Goal: Task Accomplishment & Management: Manage account settings

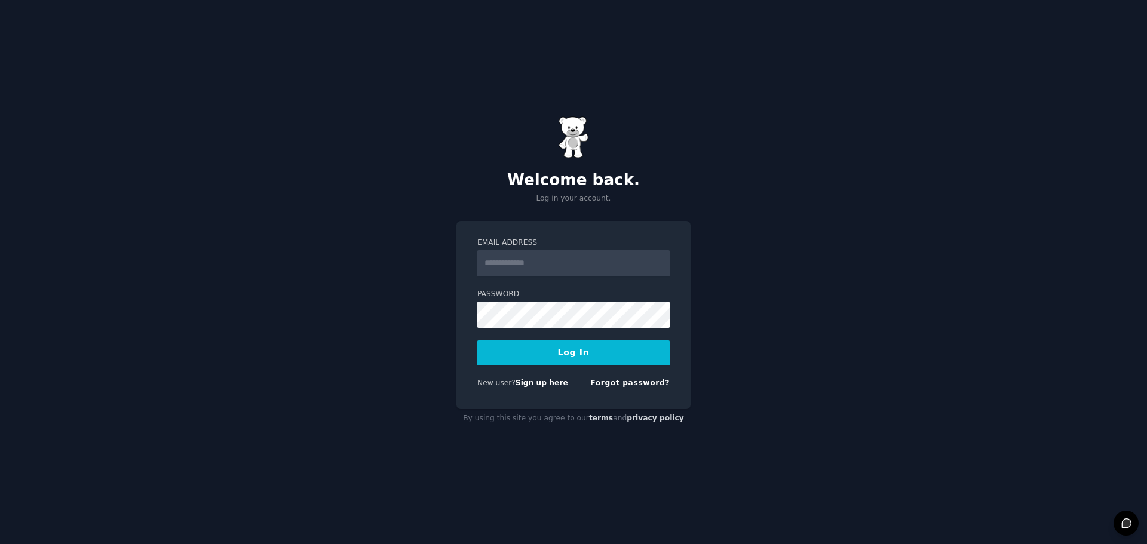
click at [581, 264] on input "Email Address" at bounding box center [573, 263] width 192 height 26
type input "**********"
click at [597, 351] on button "Log In" at bounding box center [573, 352] width 192 height 25
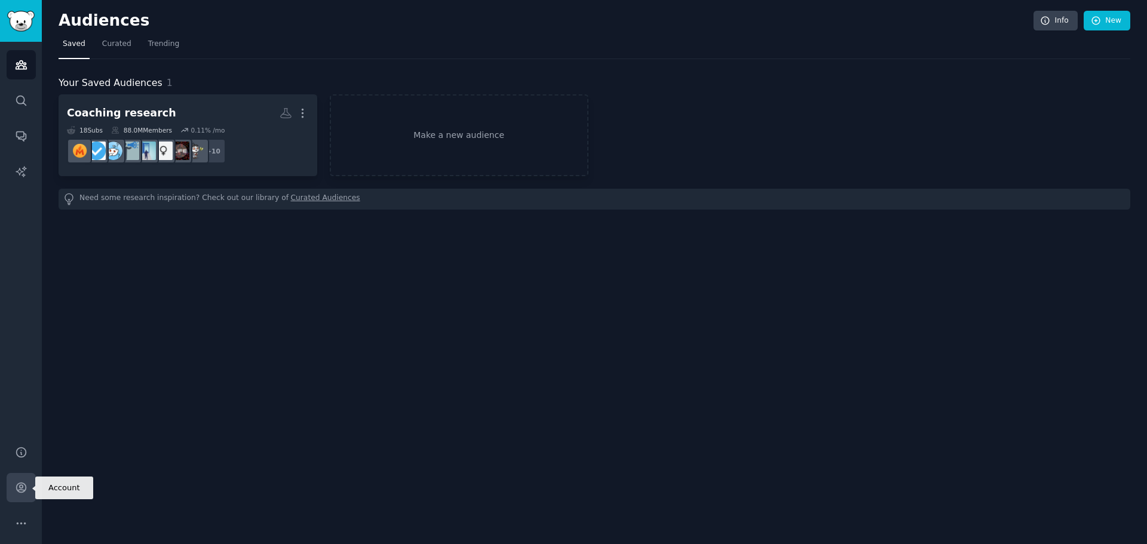
click at [24, 492] on icon "Sidebar" at bounding box center [21, 487] width 13 height 13
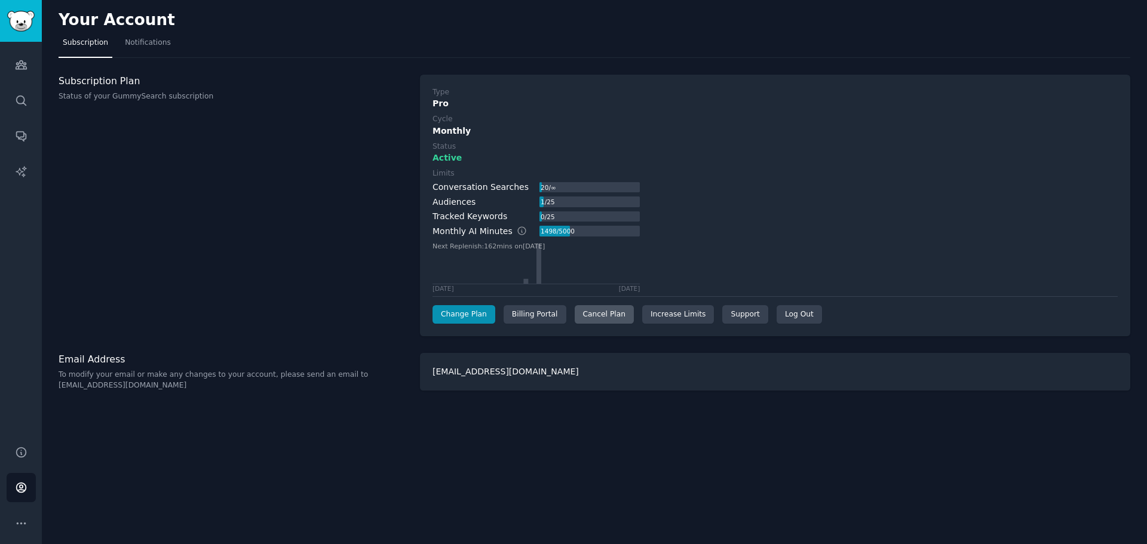
click at [591, 312] on div "Cancel Plan" at bounding box center [603, 314] width 59 height 19
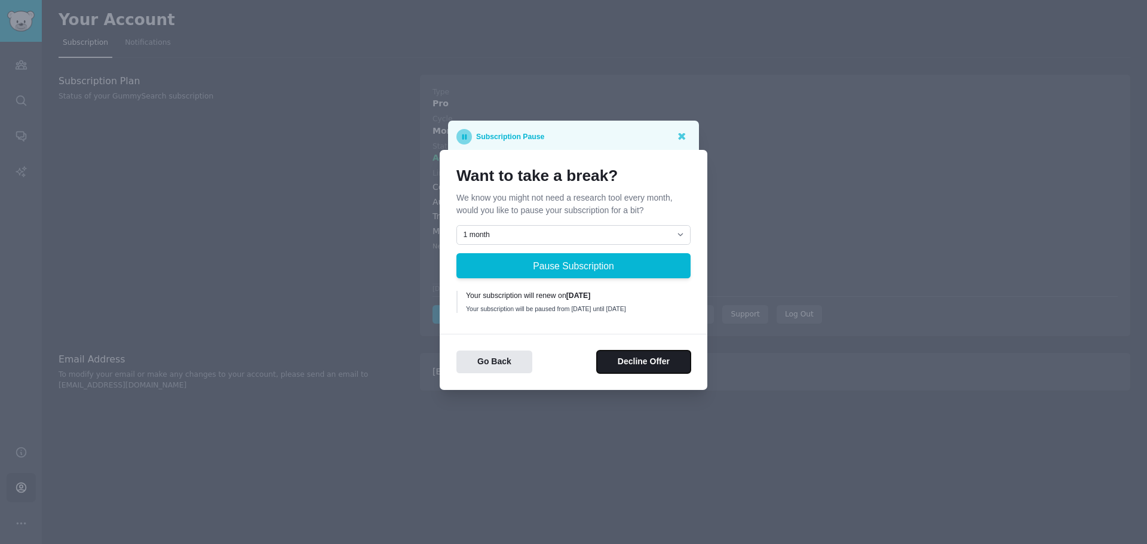
click at [635, 368] on button "Decline Offer" at bounding box center [644, 362] width 94 height 23
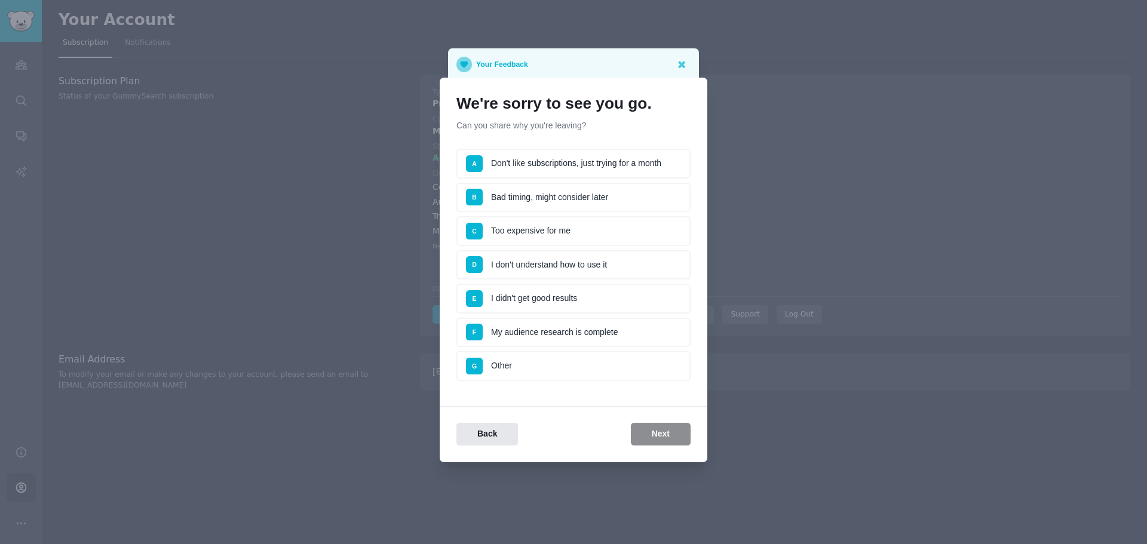
click at [588, 234] on li "C Too expensive for me" at bounding box center [573, 231] width 234 height 30
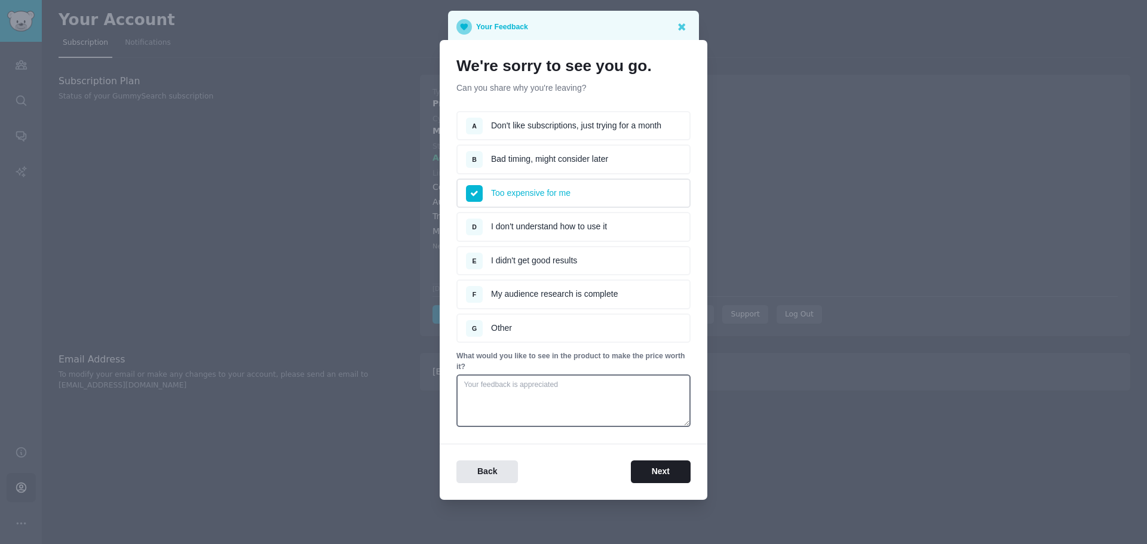
click at [571, 233] on li "D I don't understand how to use it" at bounding box center [573, 227] width 234 height 30
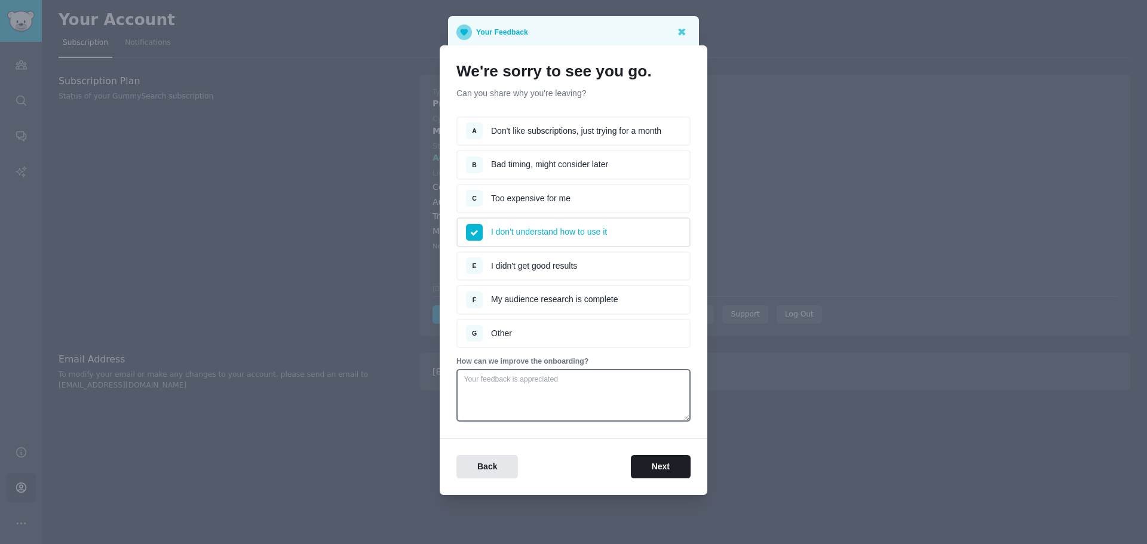
click at [587, 278] on li "E I didn't get good results" at bounding box center [573, 266] width 234 height 30
click at [653, 464] on button "Next" at bounding box center [661, 466] width 60 height 23
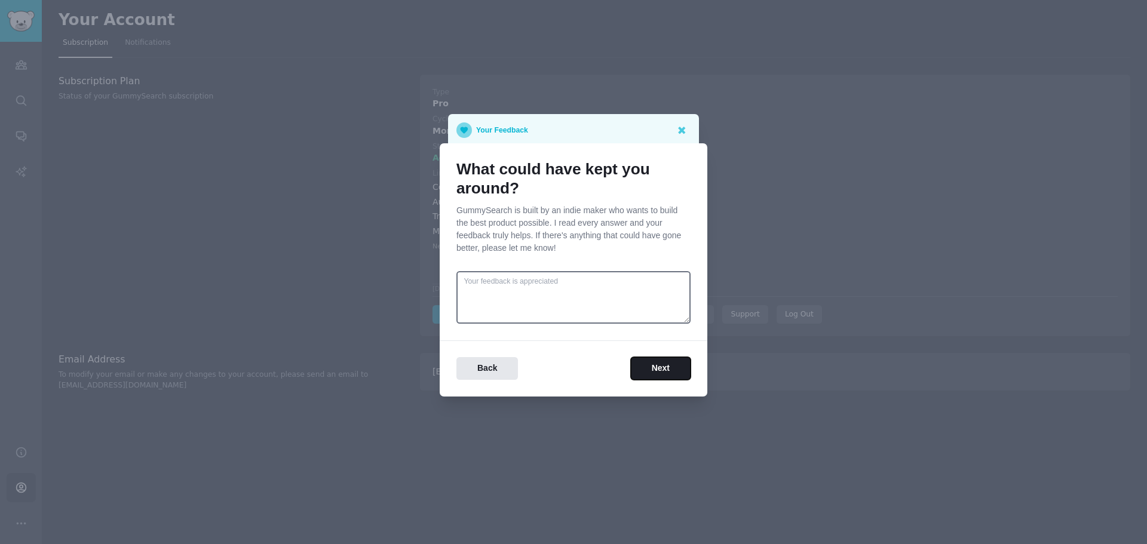
click at [665, 359] on button "Next" at bounding box center [661, 368] width 60 height 23
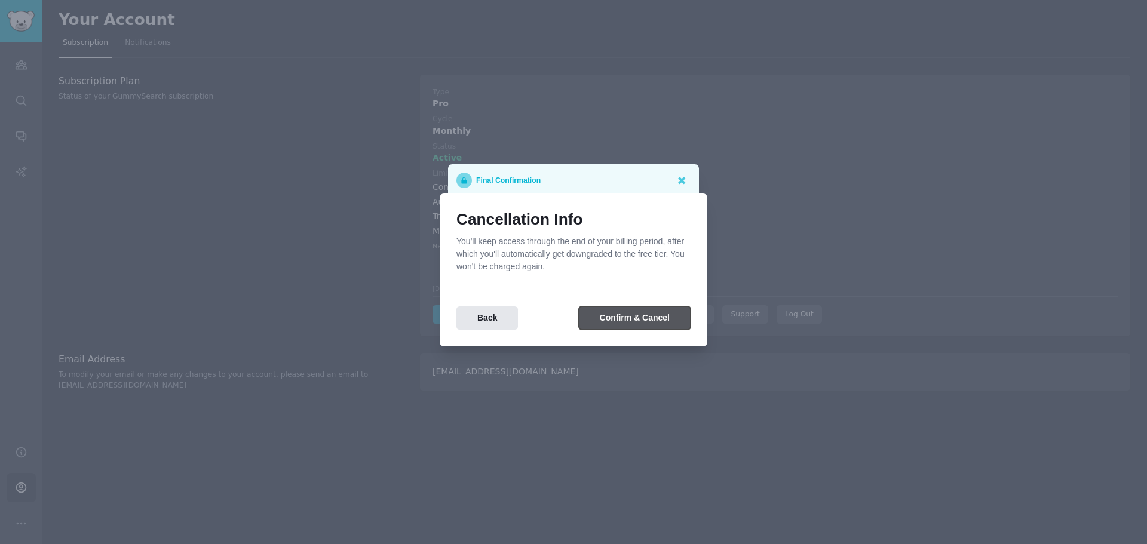
click at [659, 321] on button "Confirm & Cancel" at bounding box center [635, 317] width 112 height 23
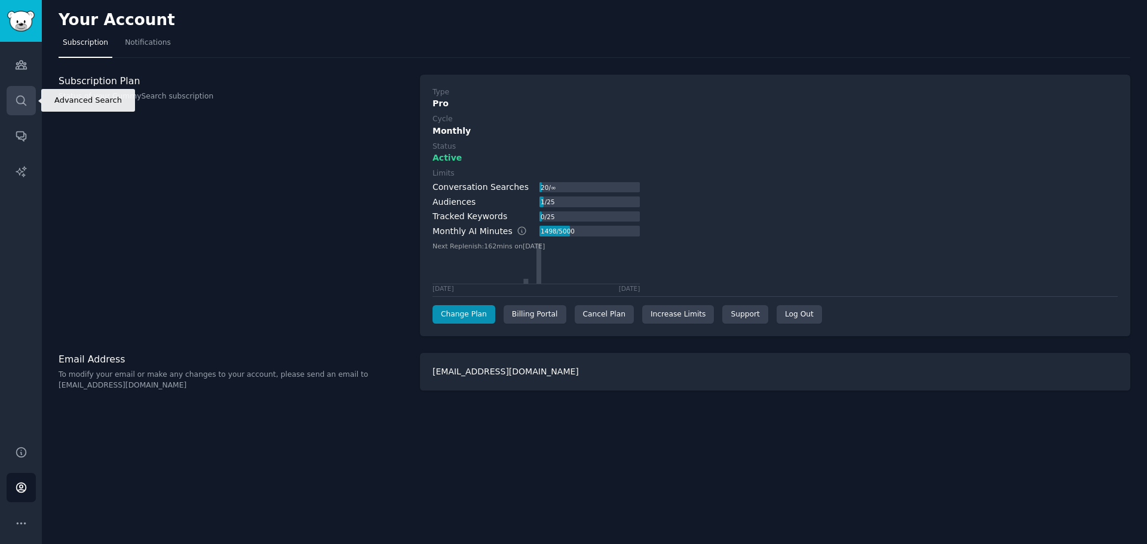
click at [10, 97] on link "Search" at bounding box center [21, 100] width 29 height 29
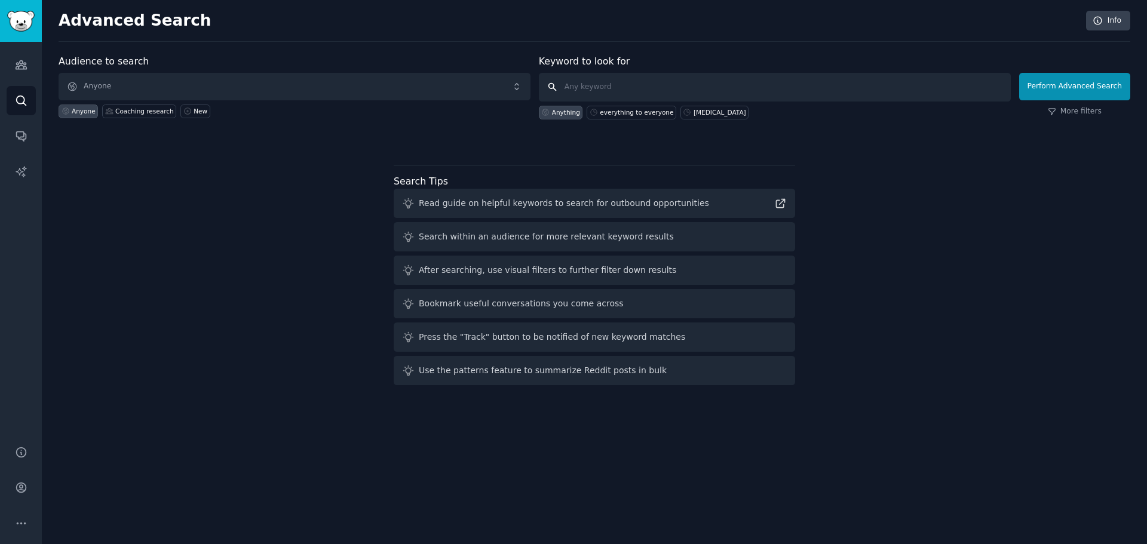
click at [658, 86] on input "text" at bounding box center [775, 87] width 472 height 29
type input "management training"
click button "Perform Advanced Search" at bounding box center [1074, 86] width 111 height 27
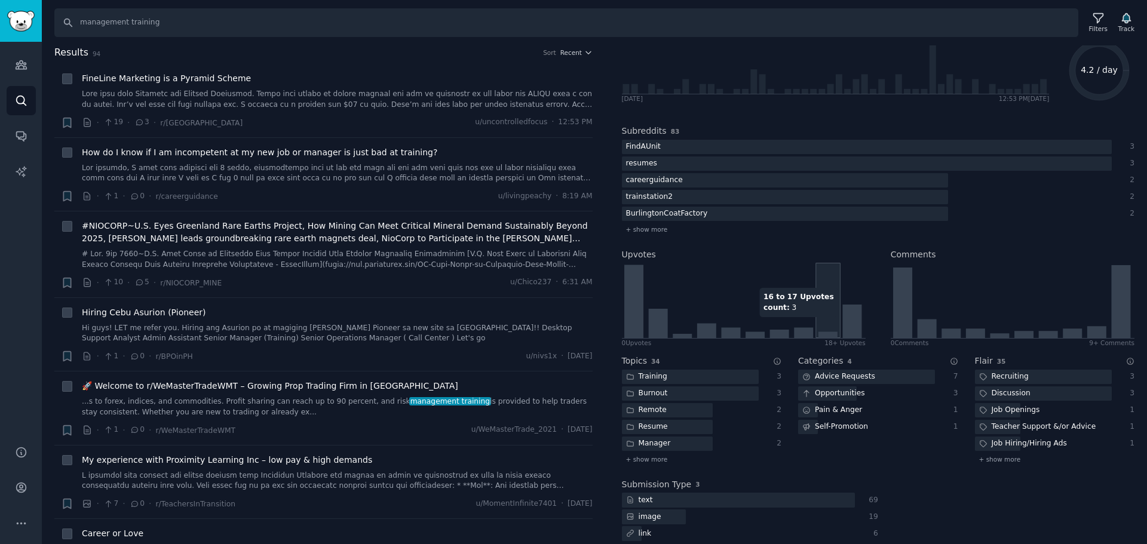
scroll to position [106, 0]
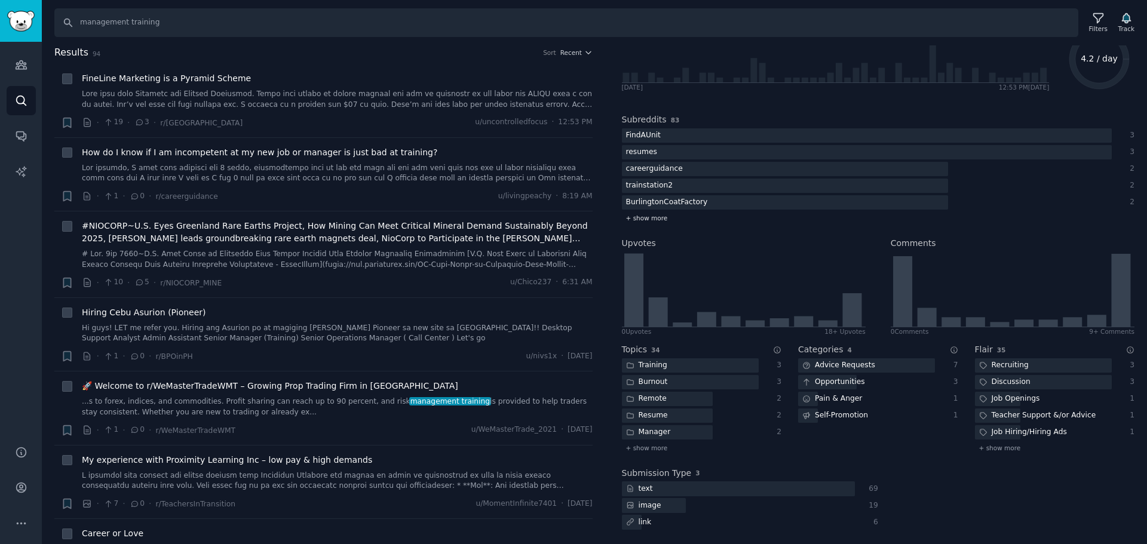
click at [653, 218] on span "+ show more" at bounding box center [647, 218] width 42 height 8
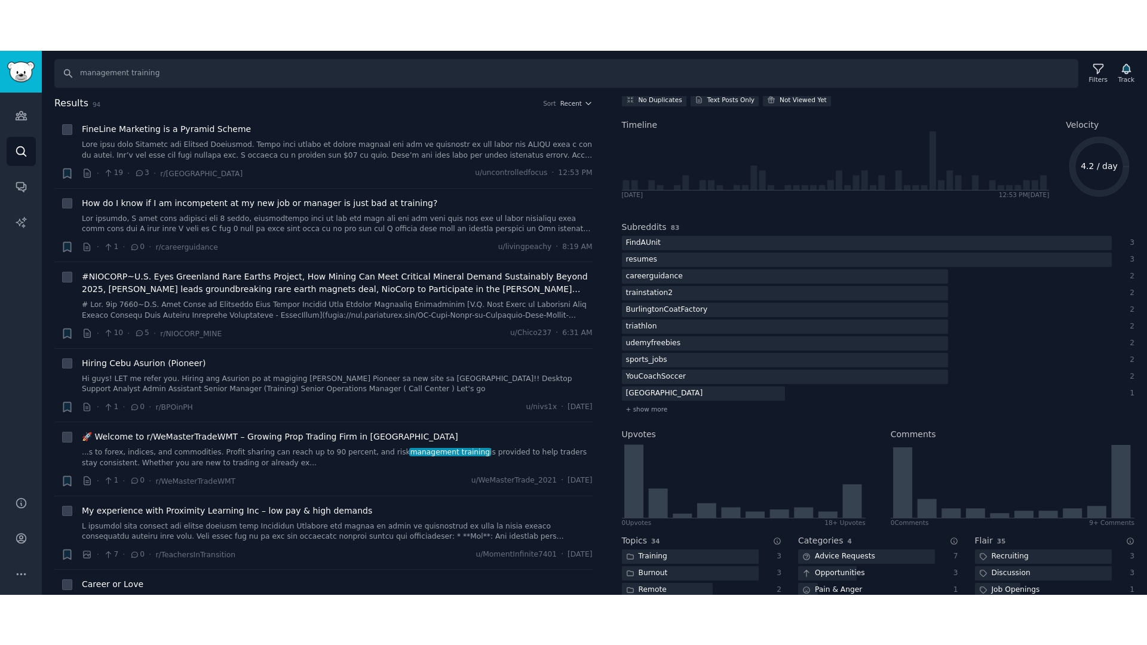
scroll to position [0, 0]
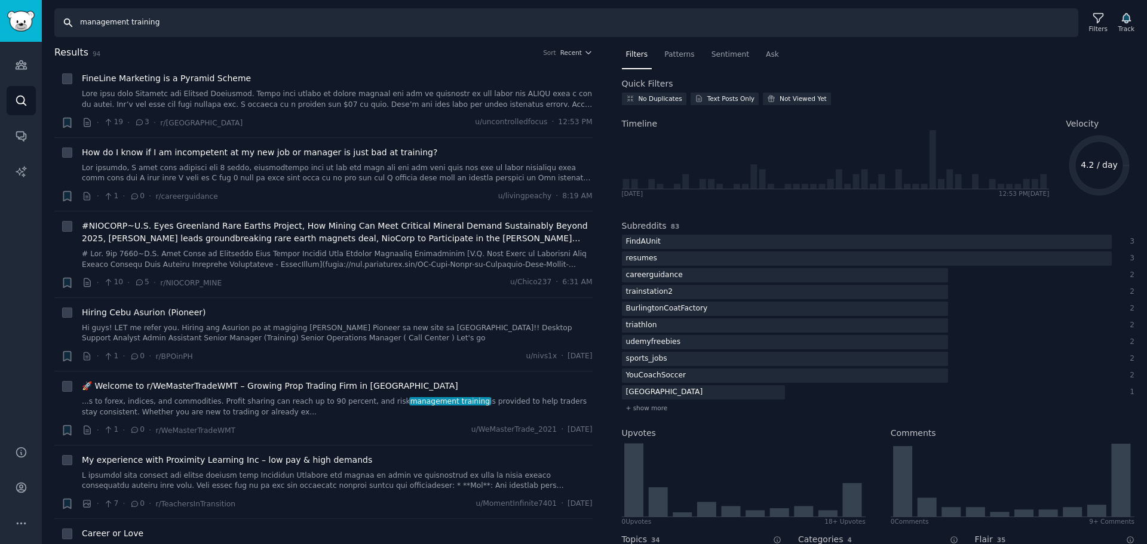
drag, startPoint x: 201, startPoint y: 25, endPoint x: 42, endPoint y: 26, distance: 159.4
click at [42, 26] on div "Search management training Filters Track" at bounding box center [594, 18] width 1105 height 37
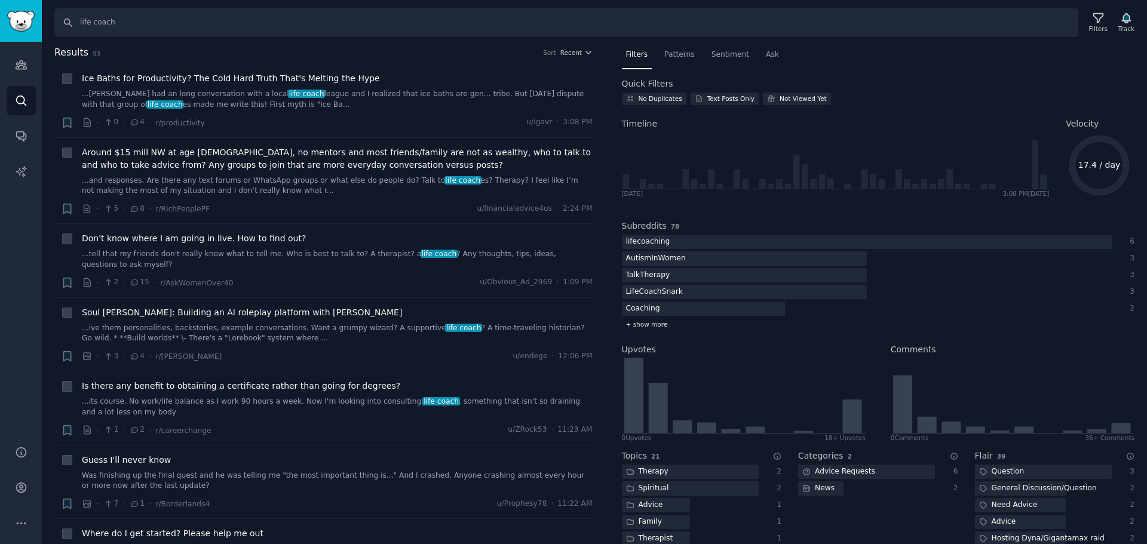
click at [662, 326] on span "+ show more" at bounding box center [647, 324] width 42 height 8
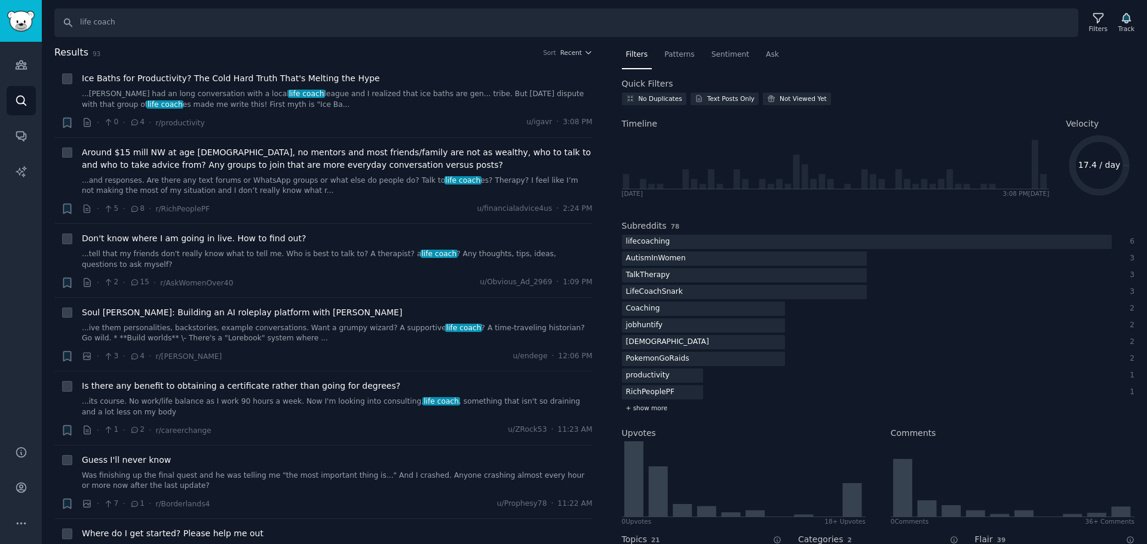
click at [661, 408] on span "+ show more" at bounding box center [647, 408] width 42 height 8
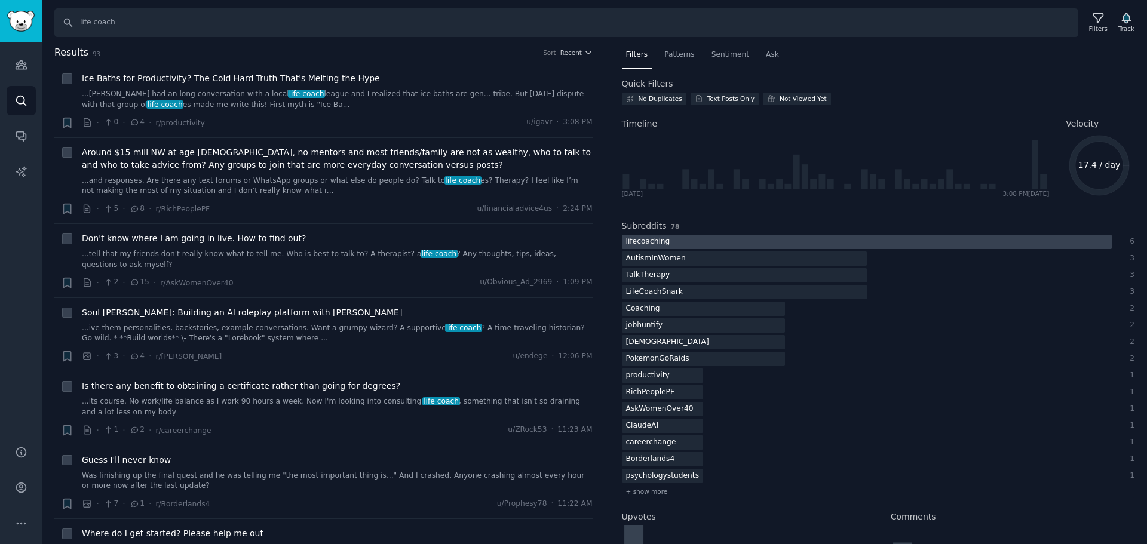
click at [665, 242] on div "lifecoaching" at bounding box center [648, 242] width 53 height 15
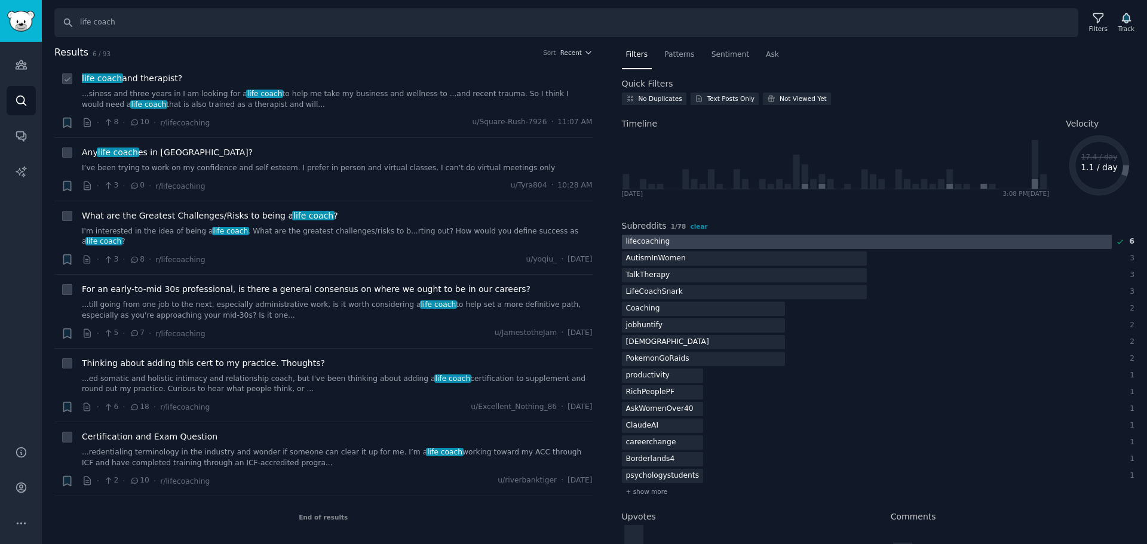
click at [157, 79] on span "life coach and therapist?" at bounding box center [132, 78] width 100 height 13
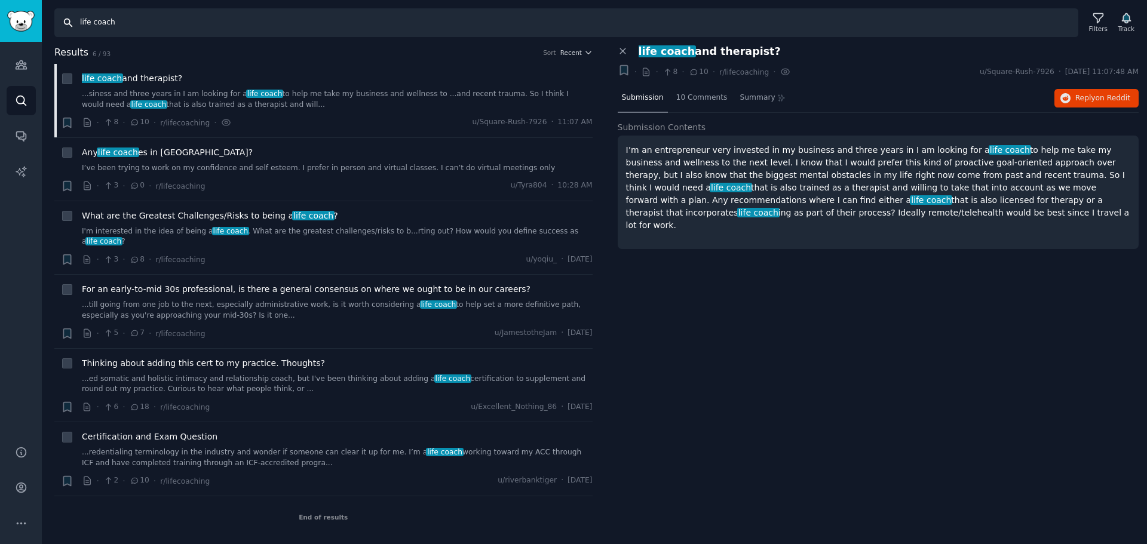
click at [127, 19] on input "life coach" at bounding box center [566, 22] width 1024 height 29
drag, startPoint x: 121, startPoint y: 22, endPoint x: 48, endPoint y: 28, distance: 73.7
click at [45, 25] on div "Search life coach Filters Track" at bounding box center [594, 18] width 1105 height 37
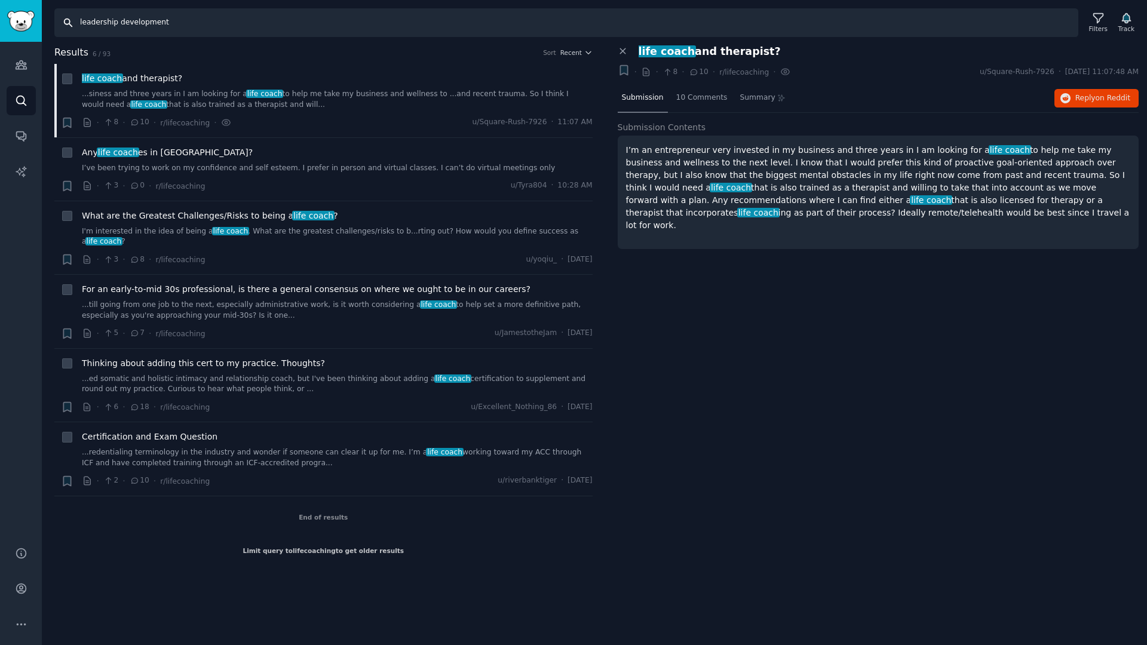
type input "leadership development"
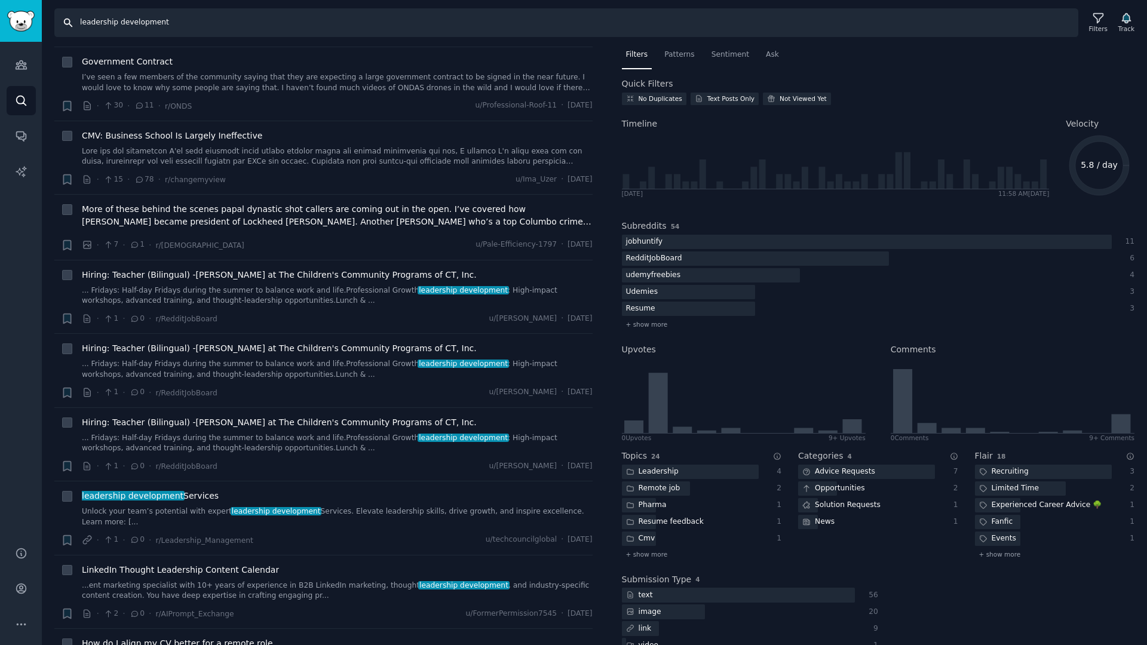
scroll to position [2389, 0]
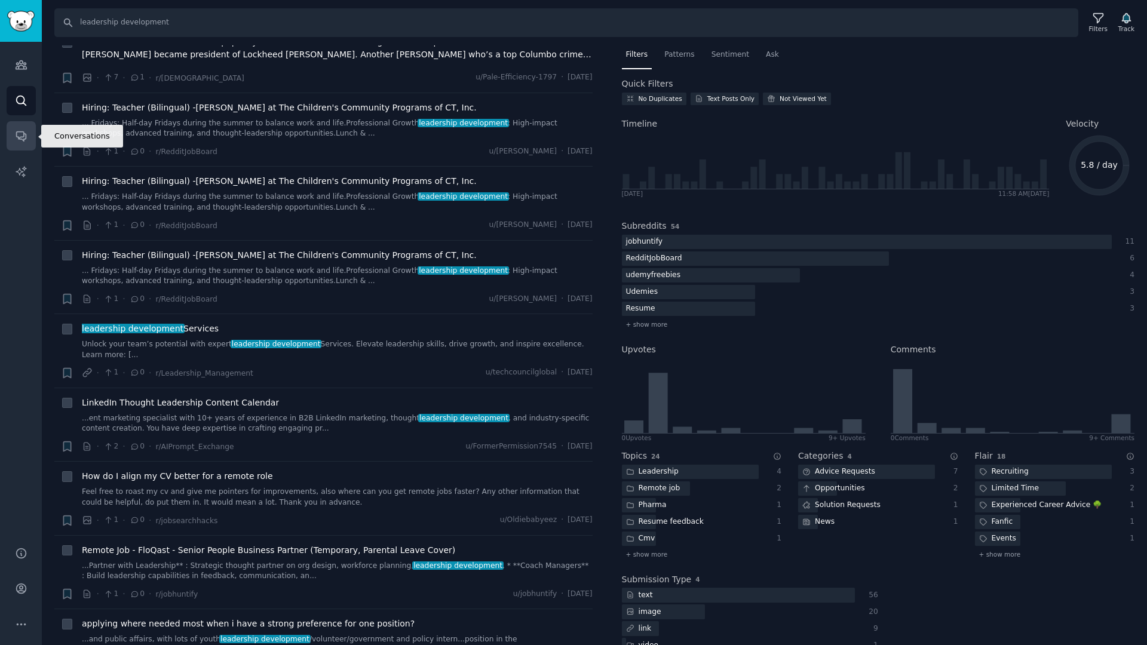
click at [27, 133] on link "Conversations" at bounding box center [21, 135] width 29 height 29
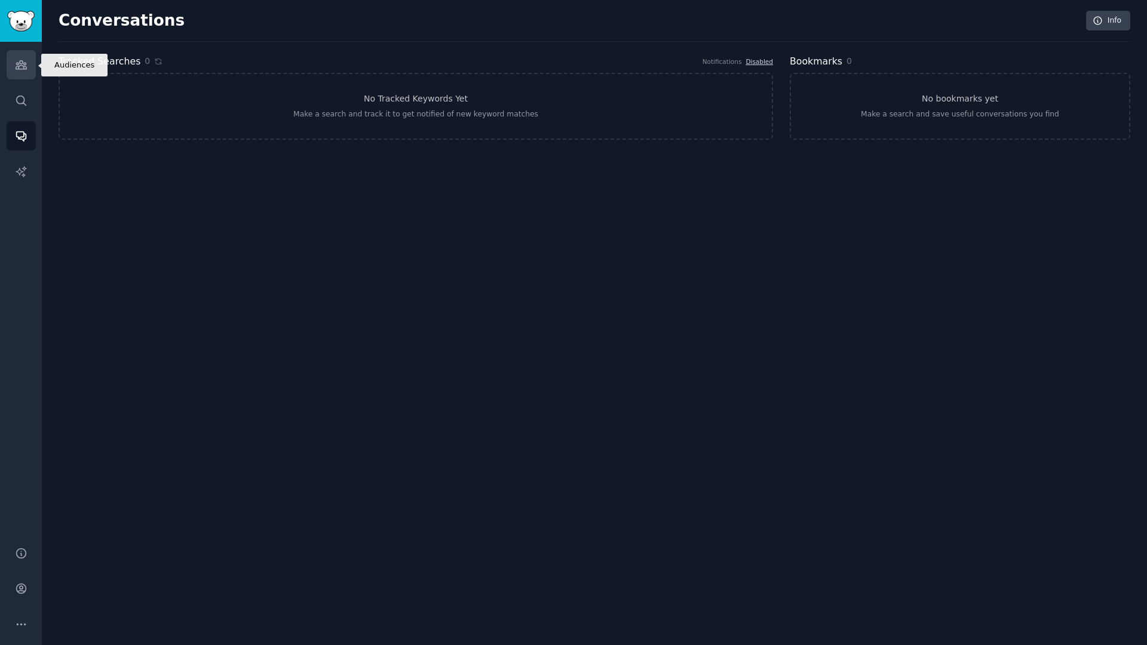
click at [23, 70] on icon "Sidebar" at bounding box center [21, 65] width 13 height 13
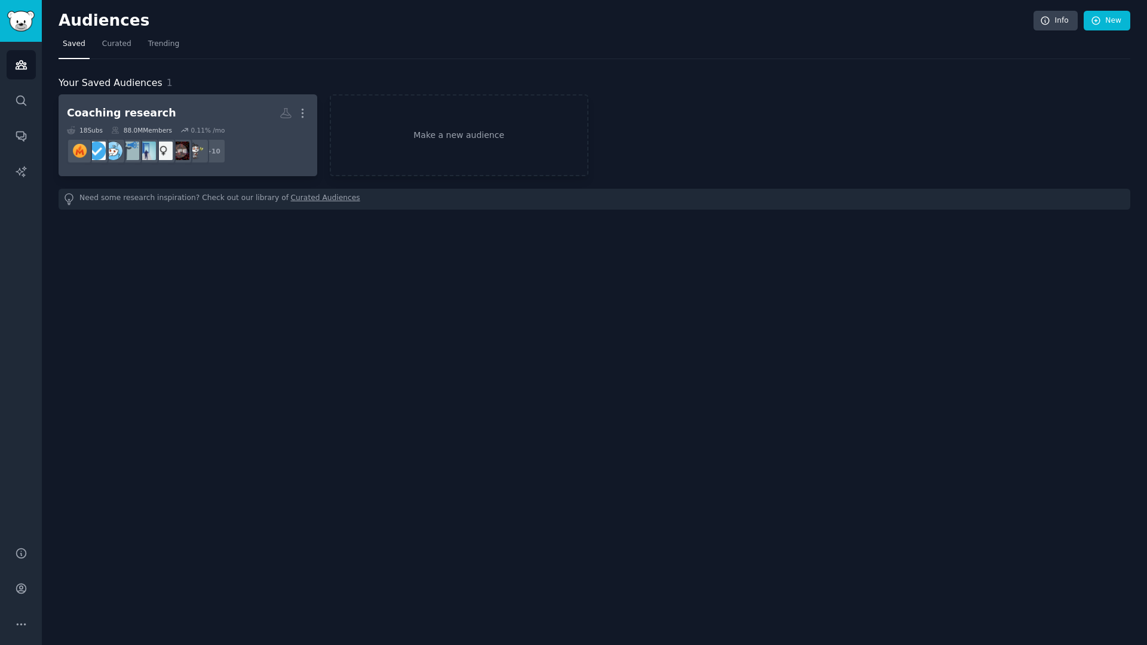
click at [212, 130] on div "0.11 % /mo" at bounding box center [207, 130] width 34 height 8
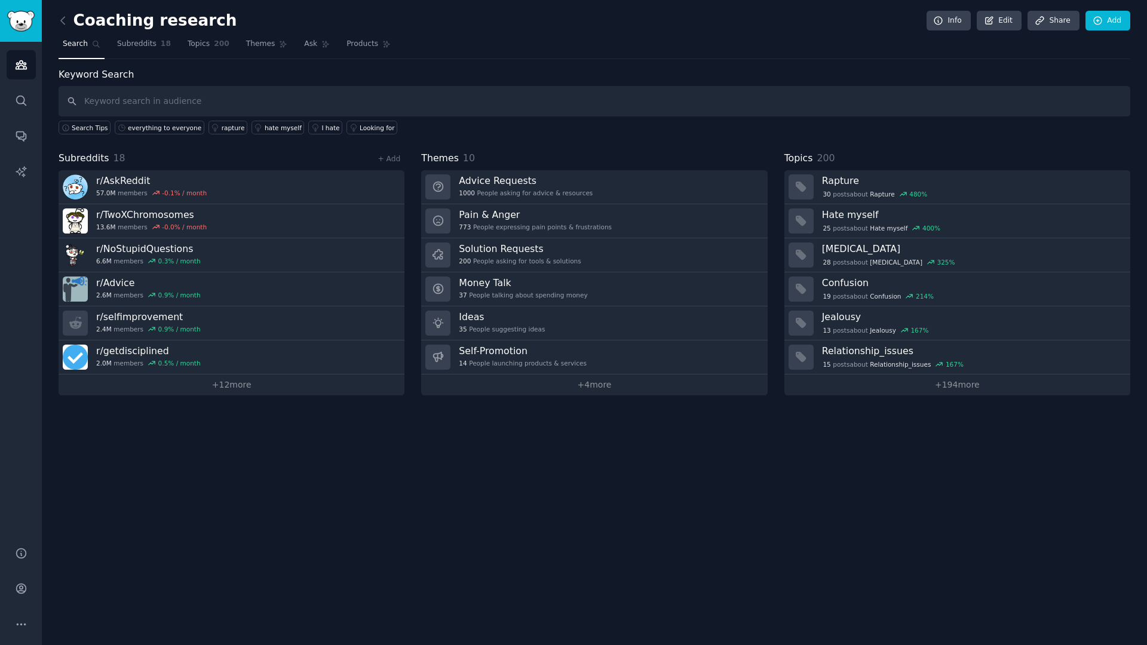
click at [250, 106] on input "text" at bounding box center [594, 101] width 1071 height 30
type input "fear"
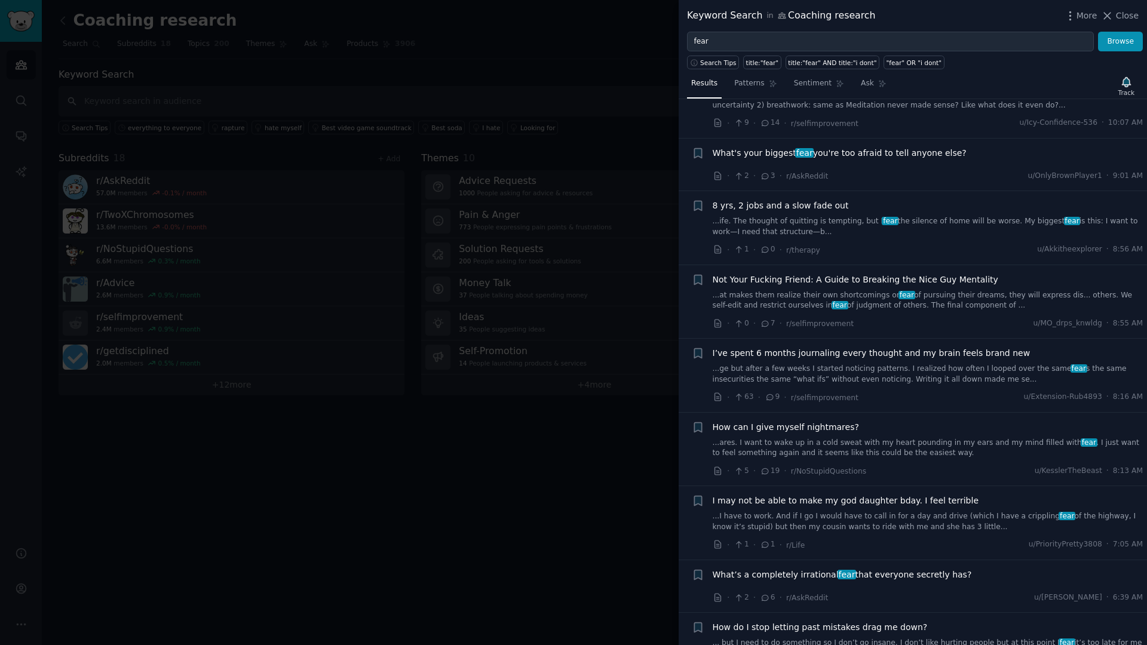
scroll to position [1911, 0]
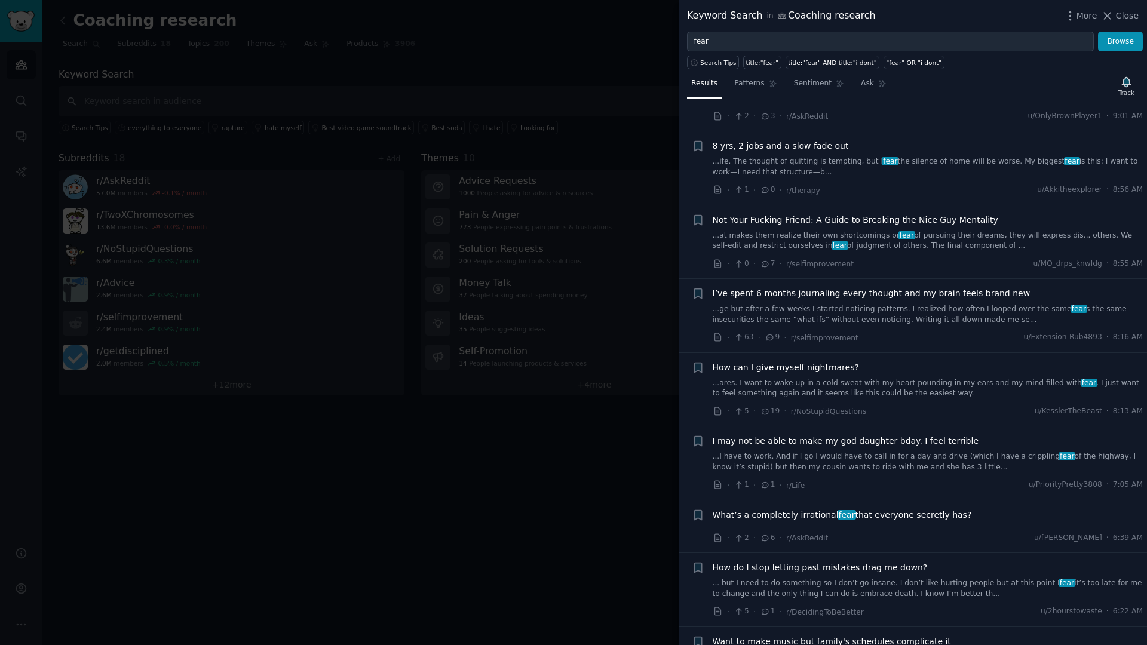
drag, startPoint x: 574, startPoint y: 483, endPoint x: 608, endPoint y: 438, distance: 56.3
click at [574, 483] on div at bounding box center [573, 322] width 1147 height 645
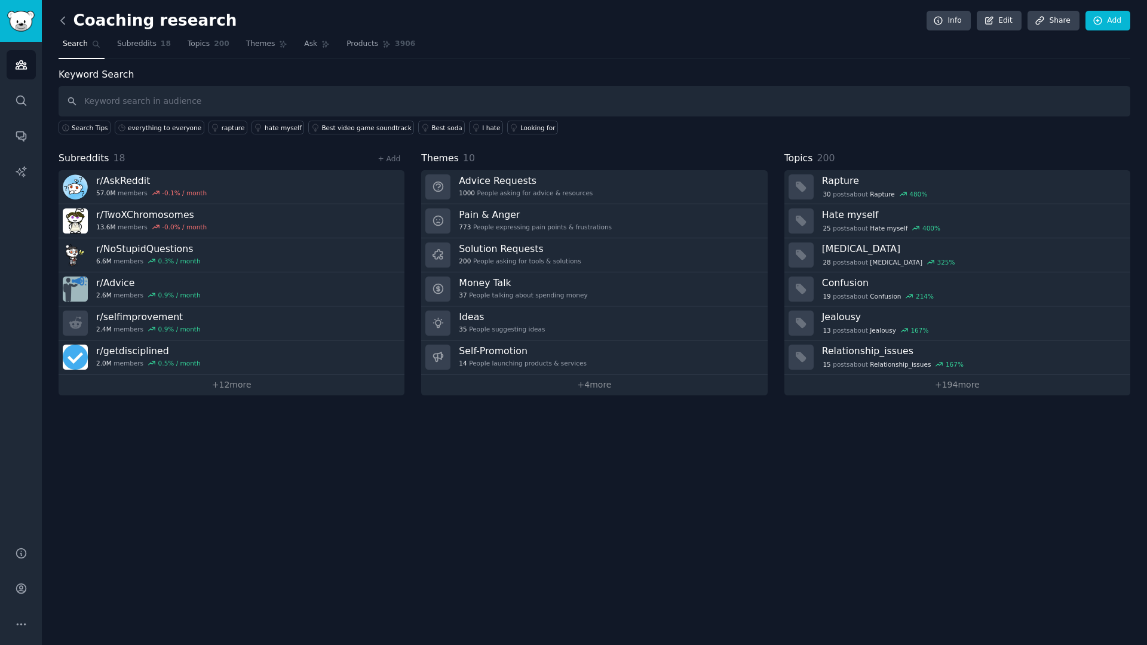
click at [62, 21] on icon at bounding box center [63, 20] width 4 height 7
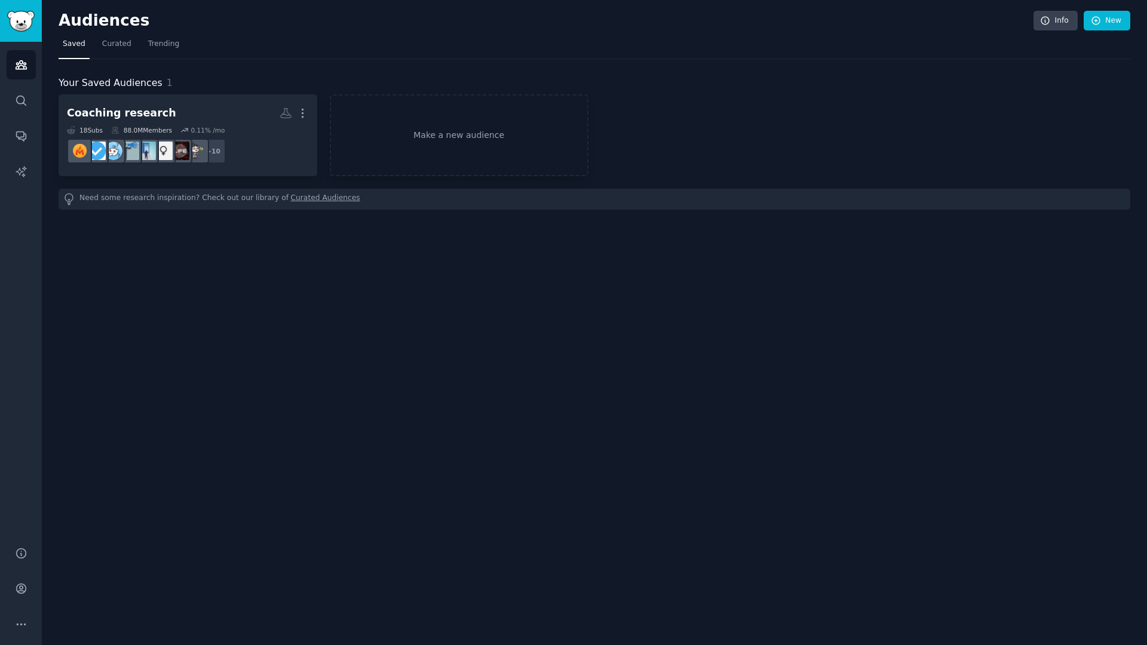
click at [856, 11] on div "Audiences Info New" at bounding box center [594, 23] width 1071 height 24
click at [23, 543] on icon "Sidebar" at bounding box center [21, 588] width 13 height 13
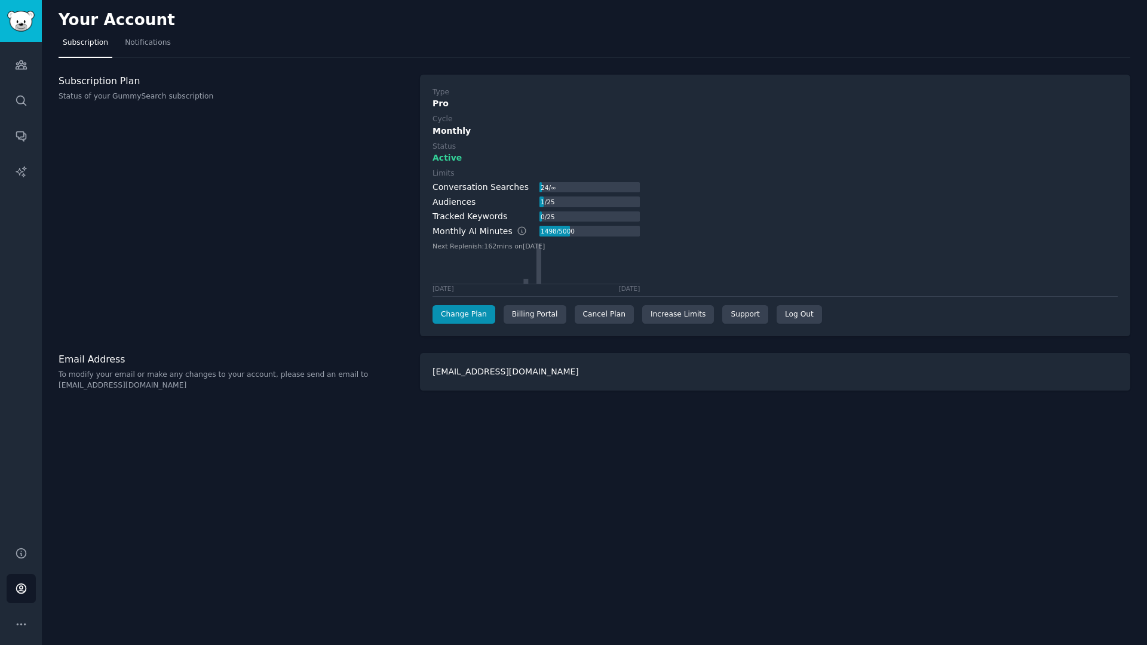
click at [256, 159] on div "Subscription Plan Status of your GummySearch subscription" at bounding box center [233, 206] width 349 height 262
click at [125, 43] on span "Notifications" at bounding box center [148, 43] width 46 height 11
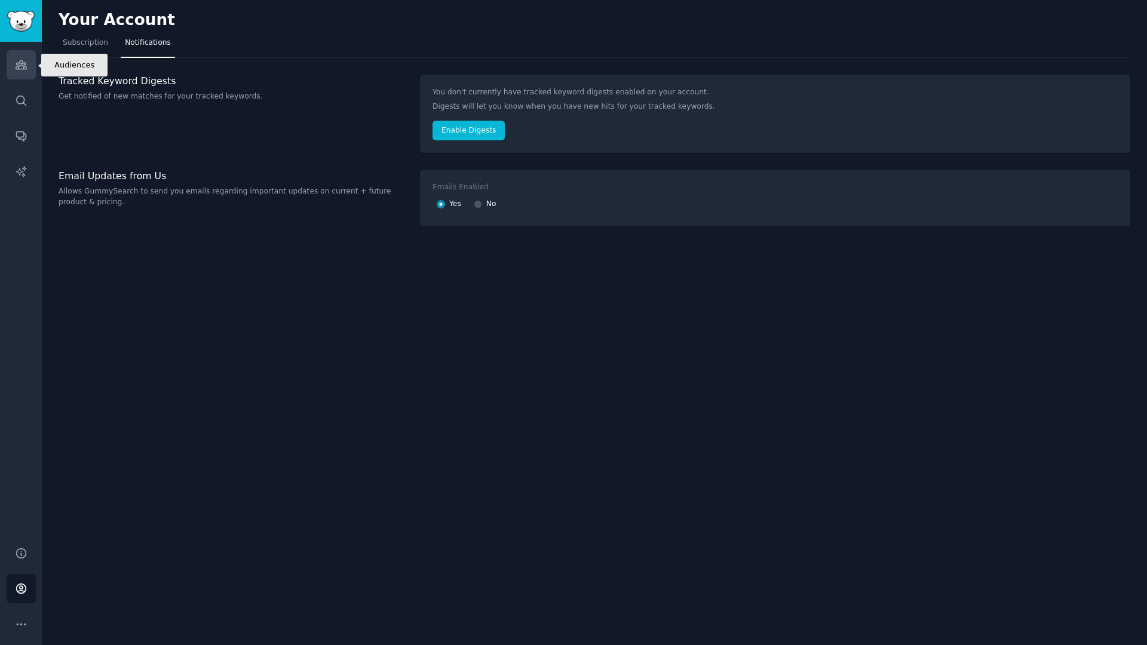
click at [21, 61] on icon "Sidebar" at bounding box center [21, 65] width 13 height 13
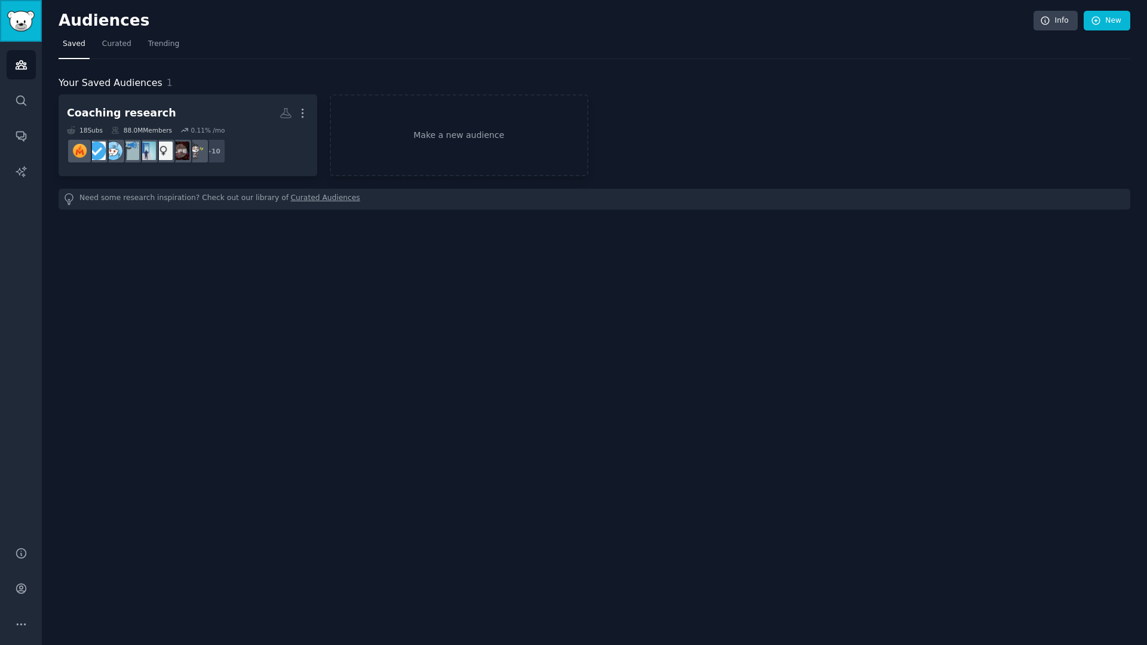
click at [29, 24] on img "Sidebar" at bounding box center [20, 21] width 27 height 21
click at [16, 543] on icon "Sidebar" at bounding box center [21, 624] width 13 height 13
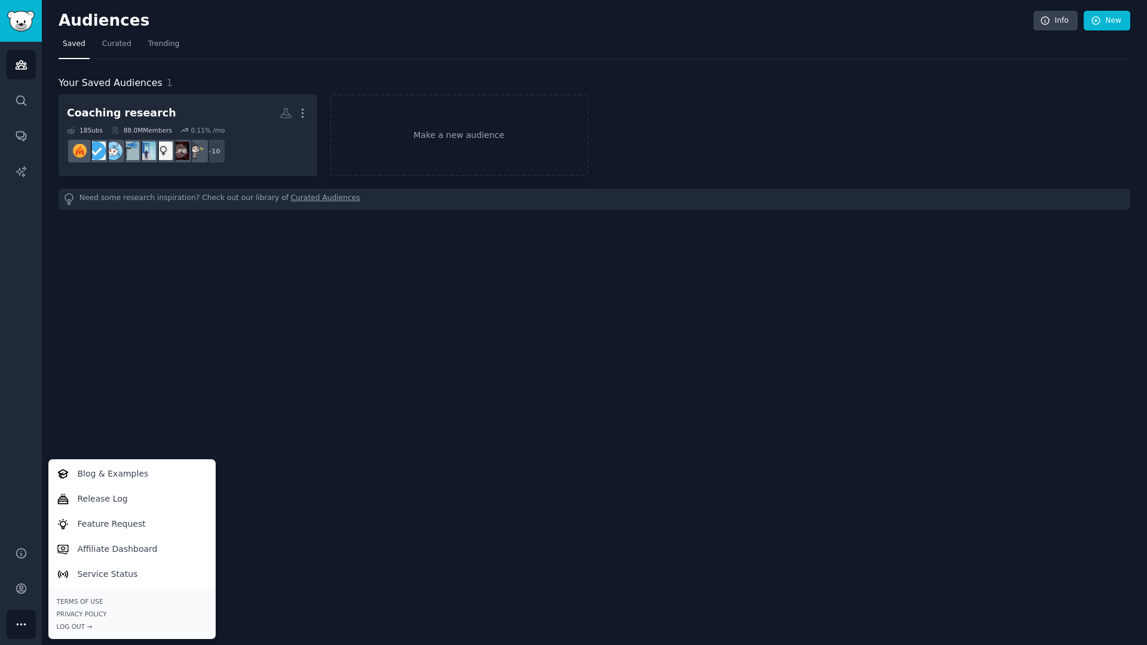
click at [8, 211] on div "Audiences Search Conversations AI Reports" at bounding box center [21, 287] width 42 height 490
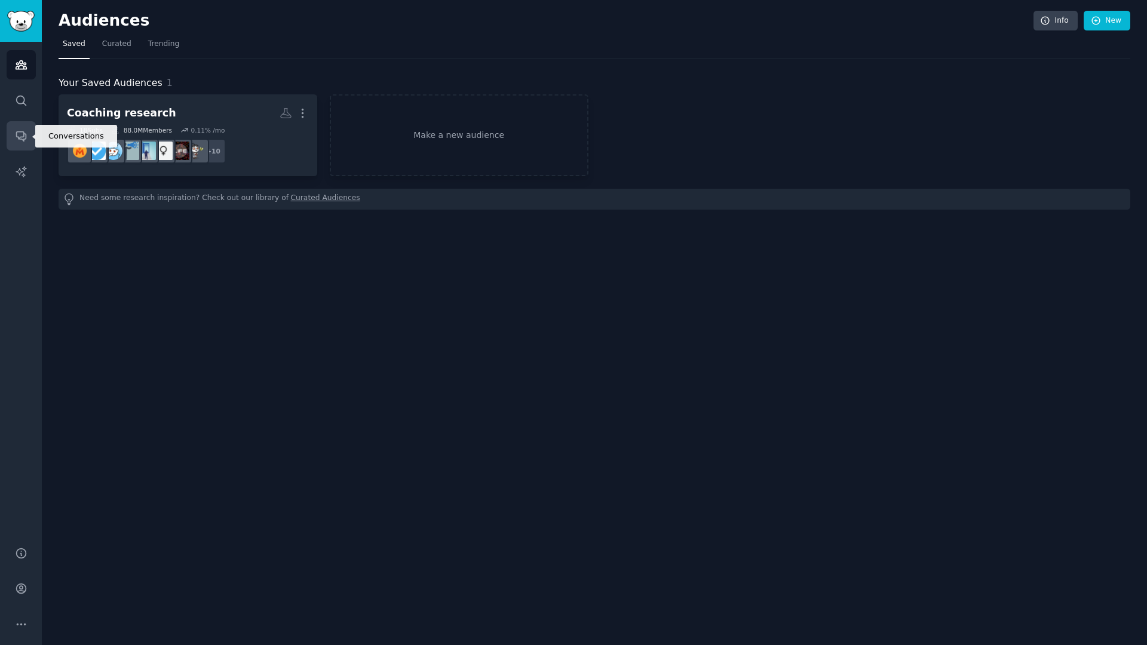
click at [14, 137] on link "Conversations" at bounding box center [21, 135] width 29 height 29
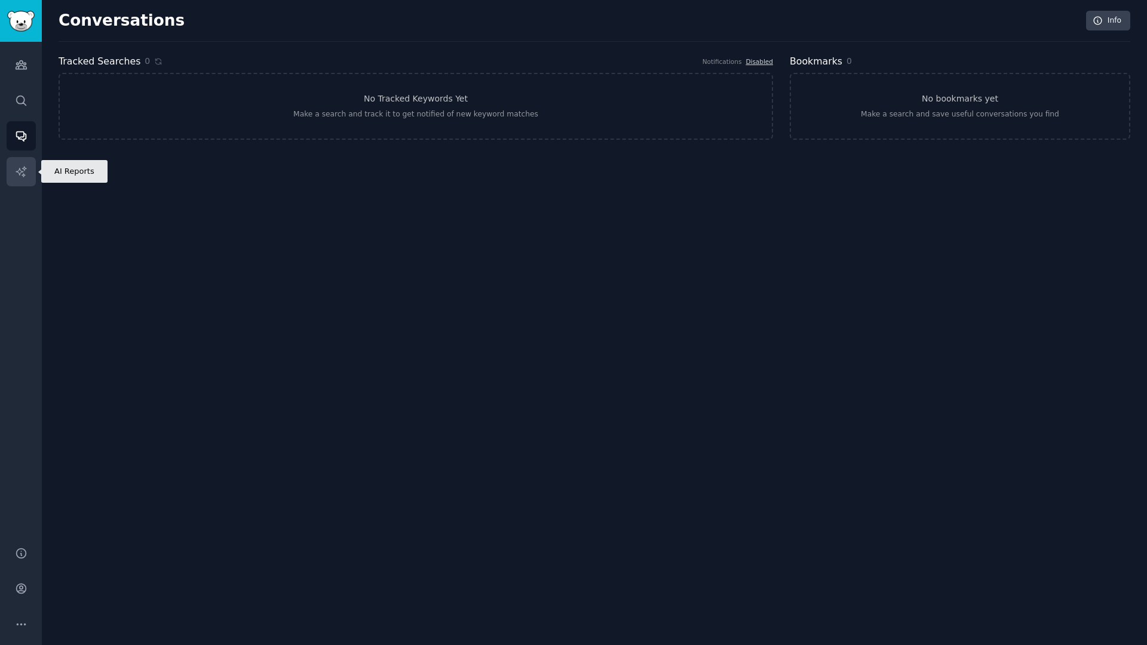
click at [23, 177] on icon "Sidebar" at bounding box center [21, 171] width 13 height 13
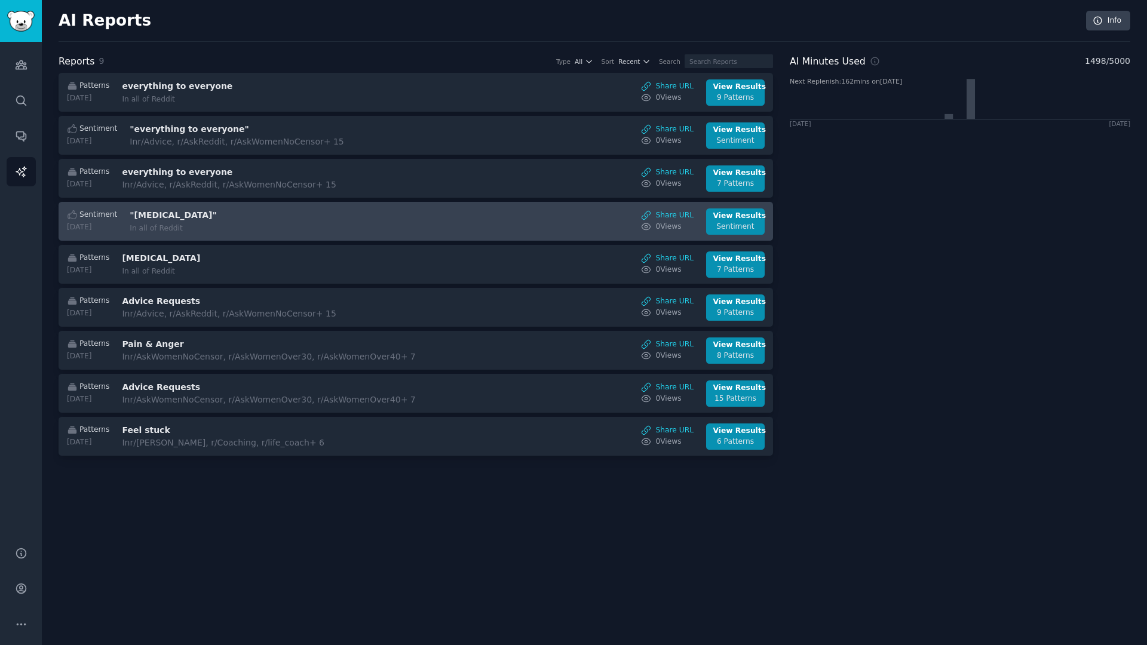
click at [287, 218] on h3 ""procrastination"" at bounding box center [230, 215] width 201 height 13
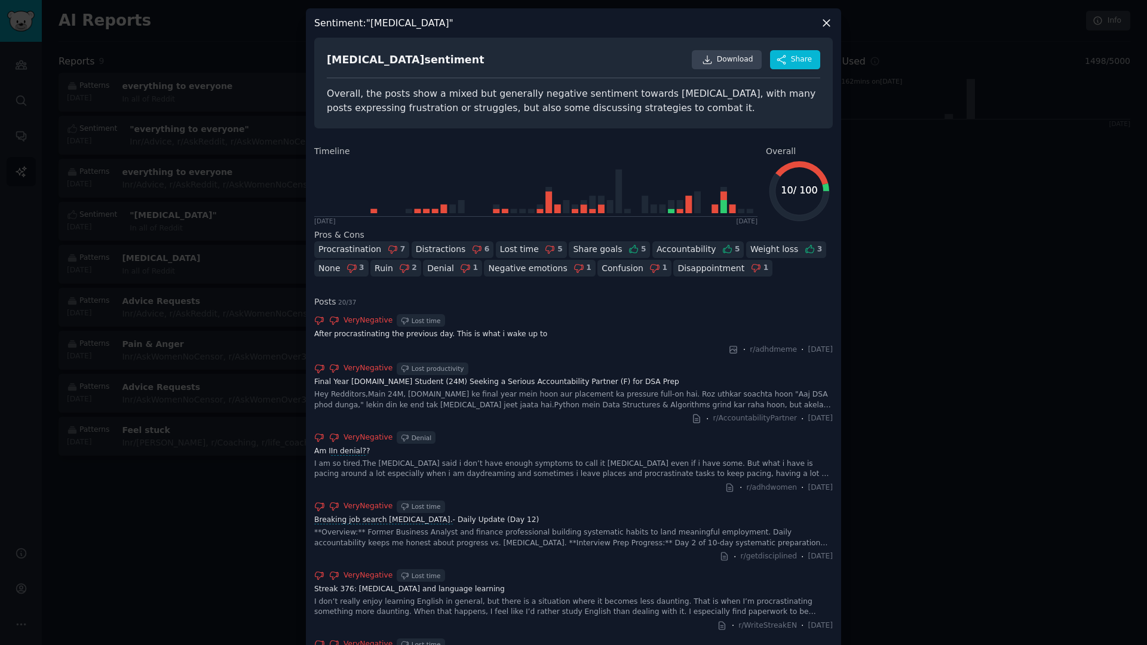
click at [890, 379] on div at bounding box center [573, 322] width 1147 height 645
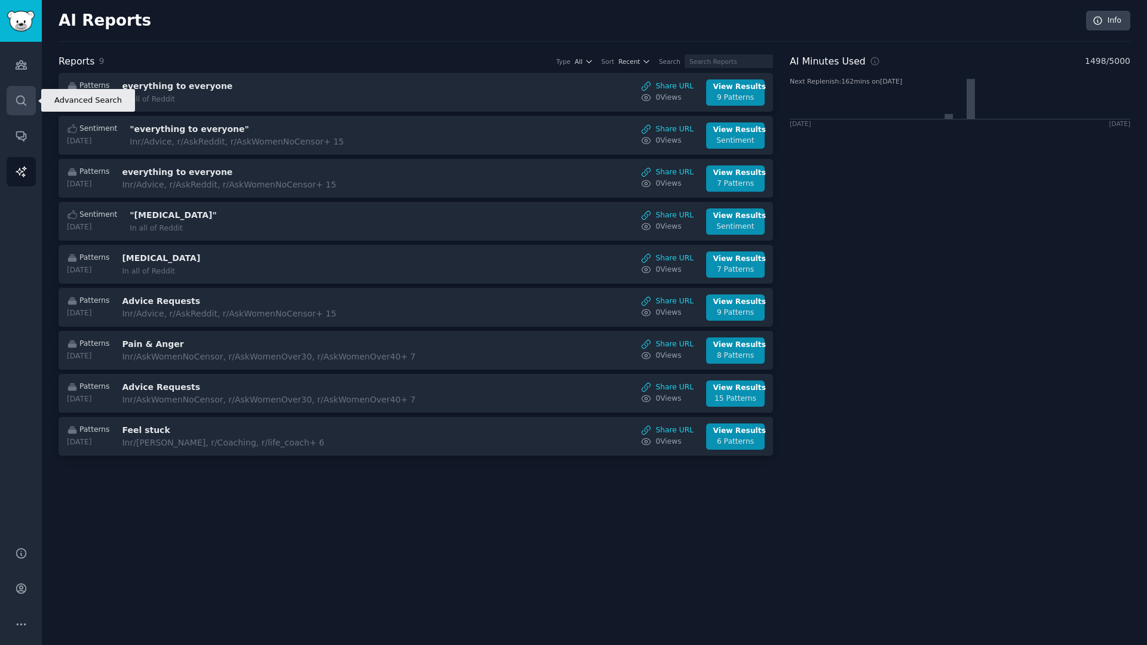
click at [19, 96] on icon "Sidebar" at bounding box center [21, 100] width 13 height 13
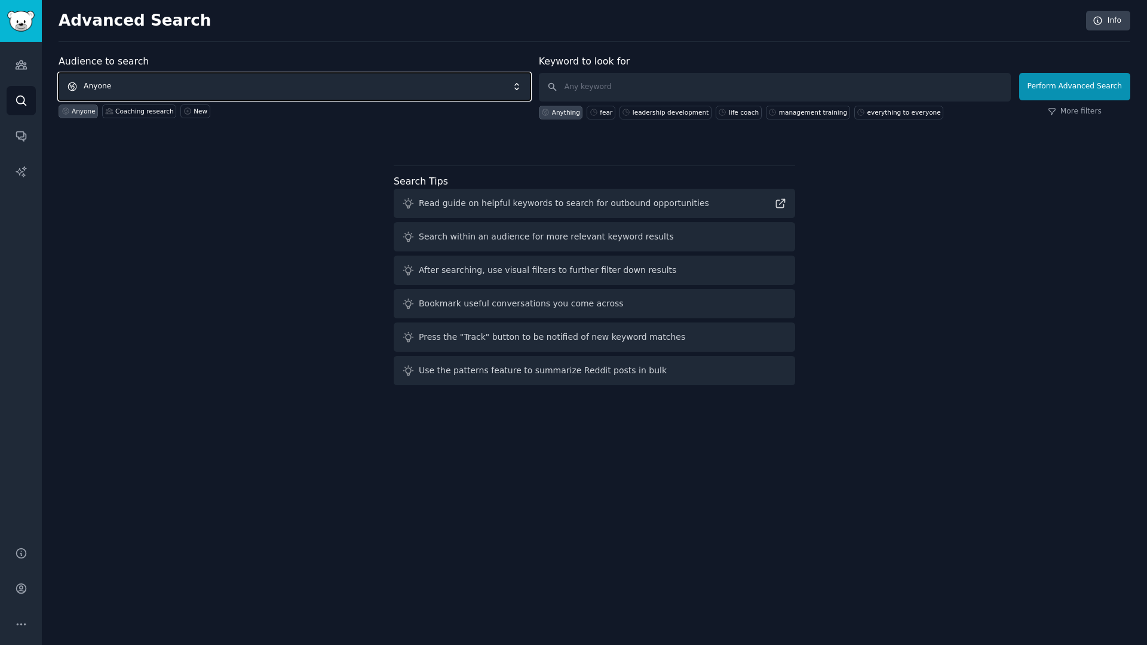
click at [135, 87] on span "Anyone" at bounding box center [295, 86] width 472 height 27
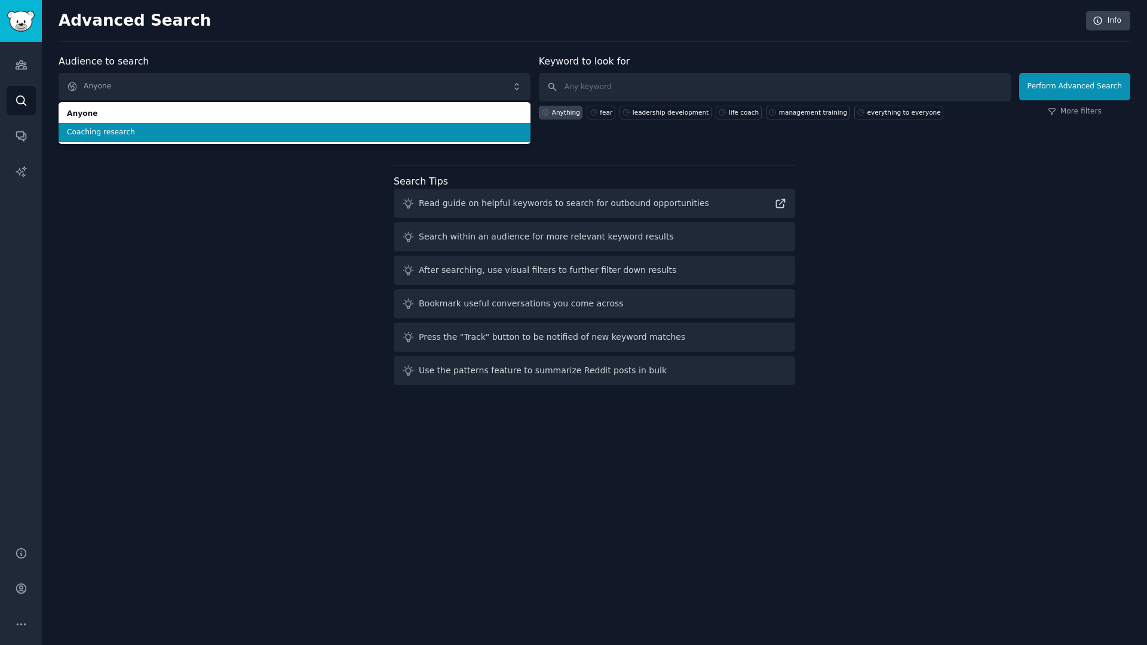
click at [148, 129] on span "Coaching research" at bounding box center [294, 132] width 455 height 11
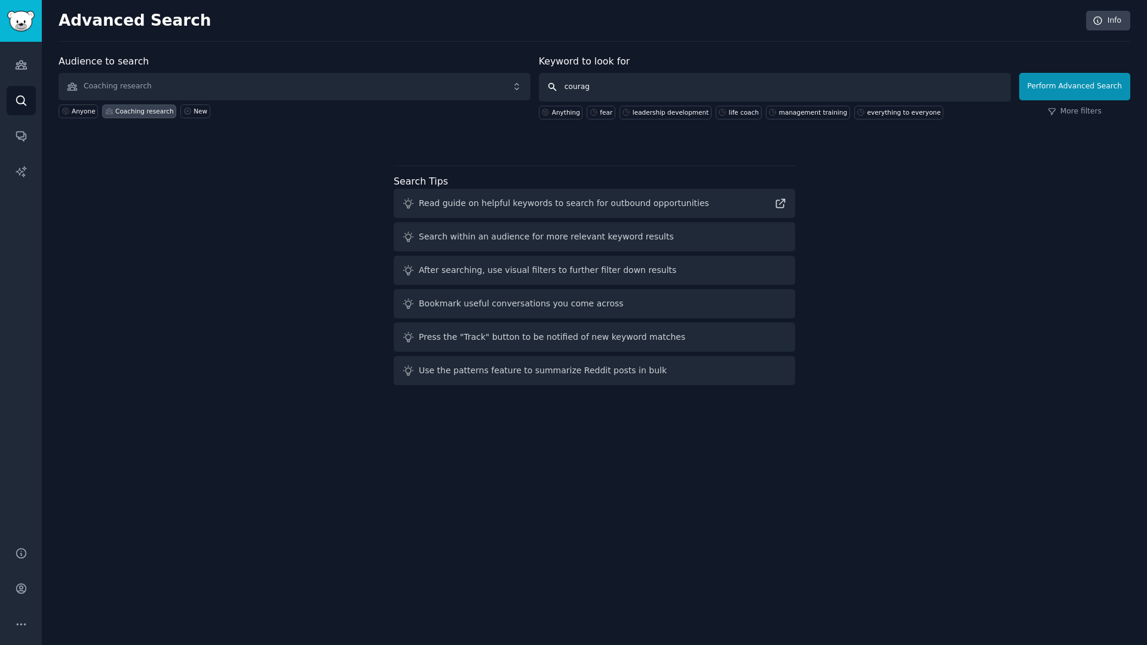
type input "courage"
click button "Perform Advanced Search" at bounding box center [1074, 86] width 111 height 27
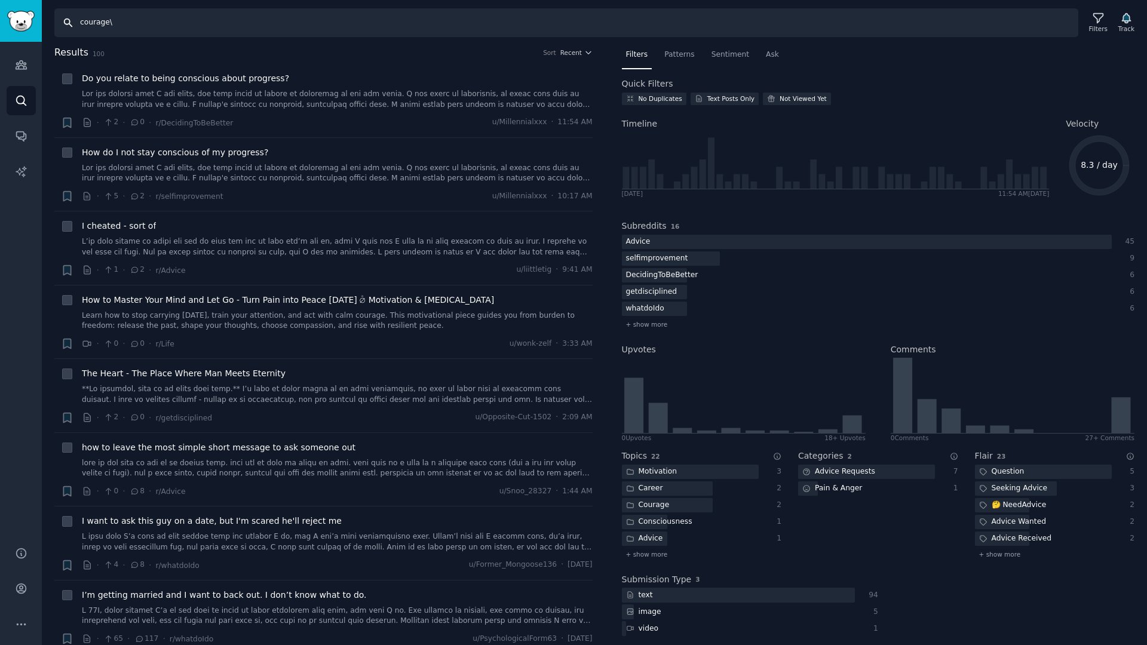
click at [150, 21] on input "courage\" at bounding box center [566, 22] width 1024 height 29
type input "courage"
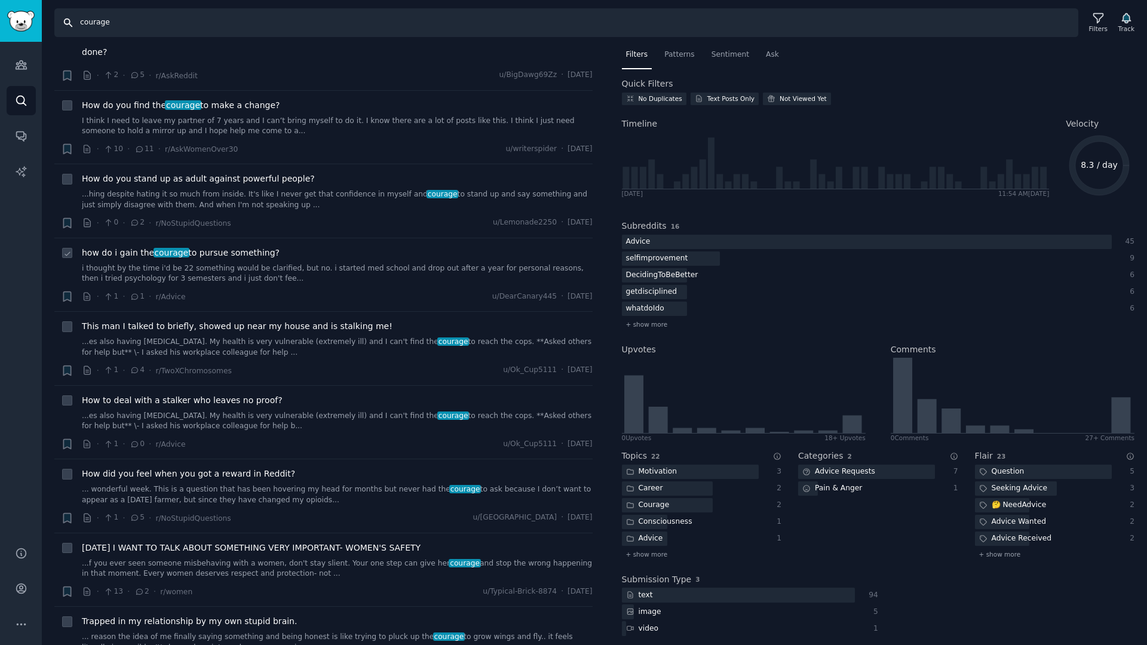
scroll to position [1553, 0]
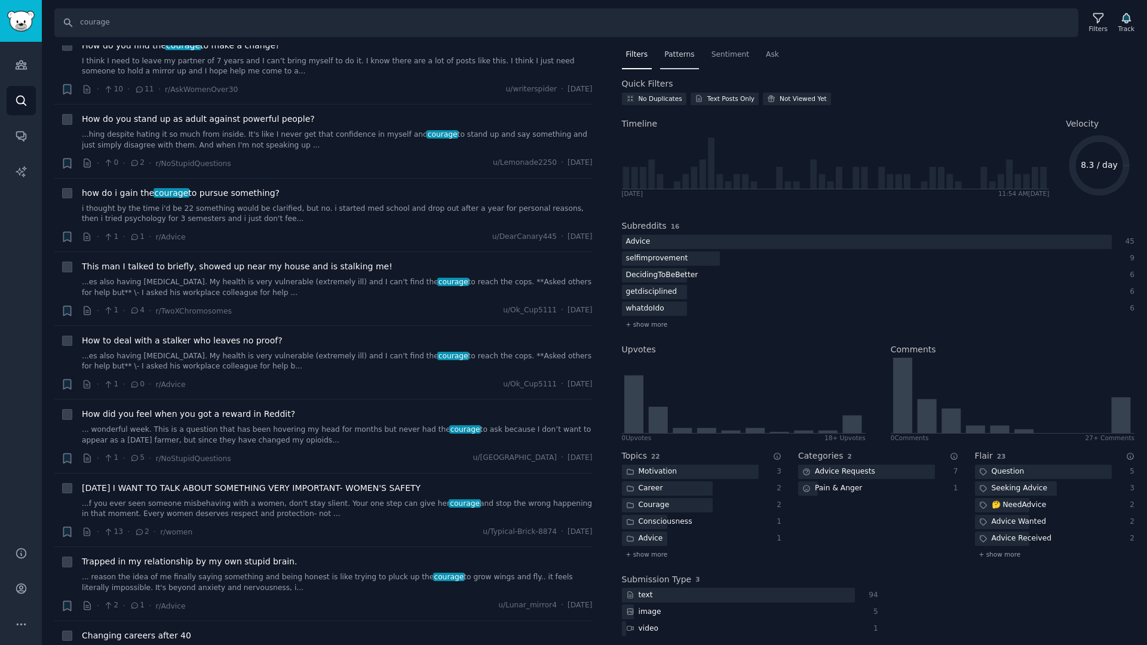
click at [664, 50] on span "Patterns" at bounding box center [679, 55] width 30 height 11
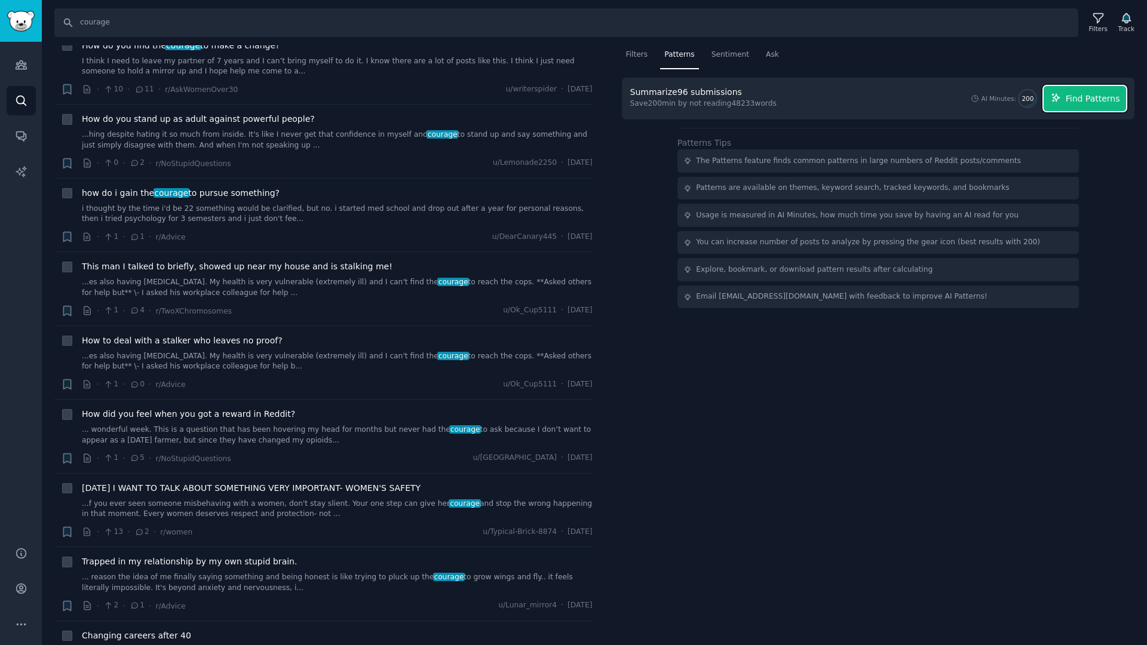
click at [1089, 101] on span "Find Patterns" at bounding box center [1092, 99] width 54 height 13
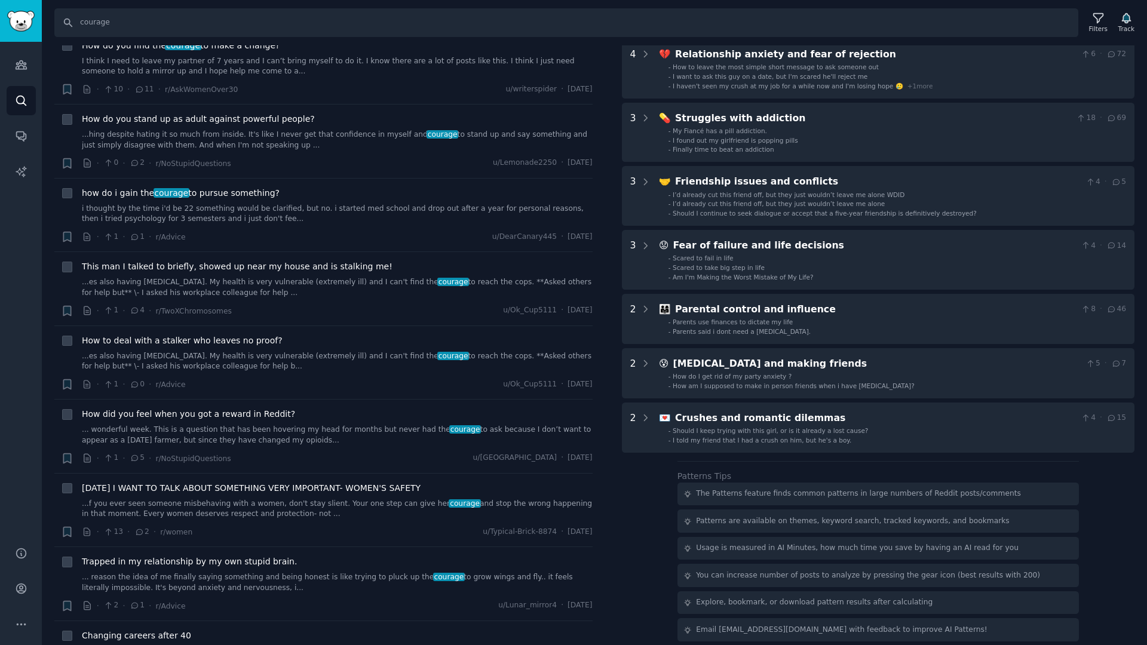
scroll to position [0, 0]
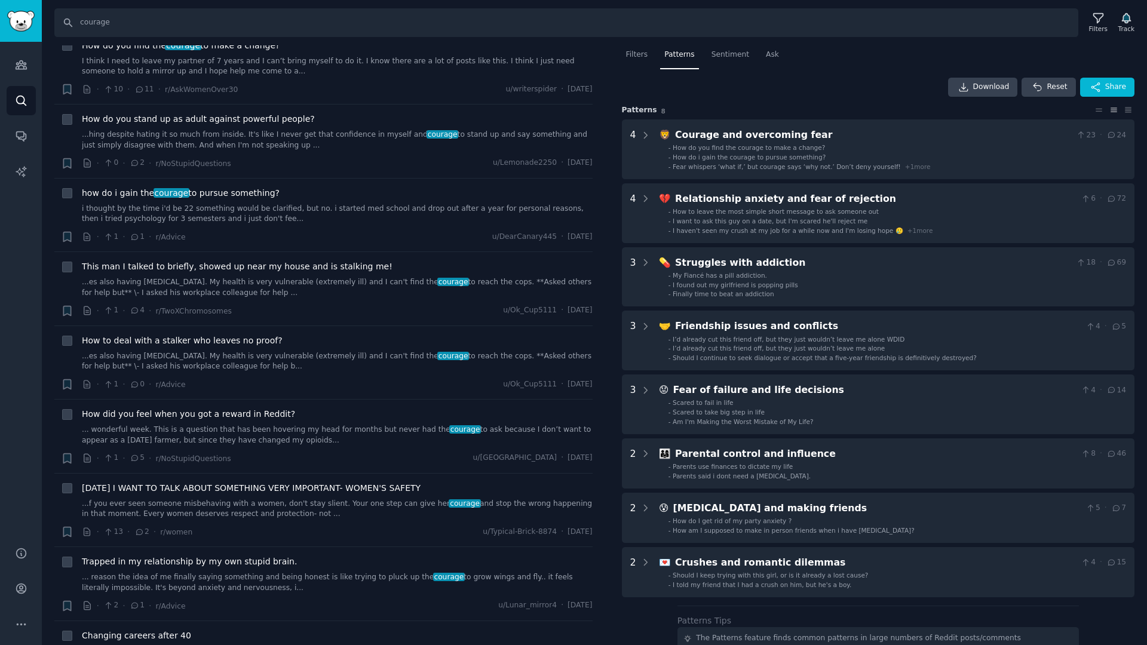
click at [1036, 60] on nav "Filters Patterns Sentiment Ask" at bounding box center [878, 57] width 513 height 24
click at [923, 11] on input "courage" at bounding box center [566, 22] width 1024 height 29
click at [707, 48] on div "Sentiment" at bounding box center [730, 57] width 46 height 24
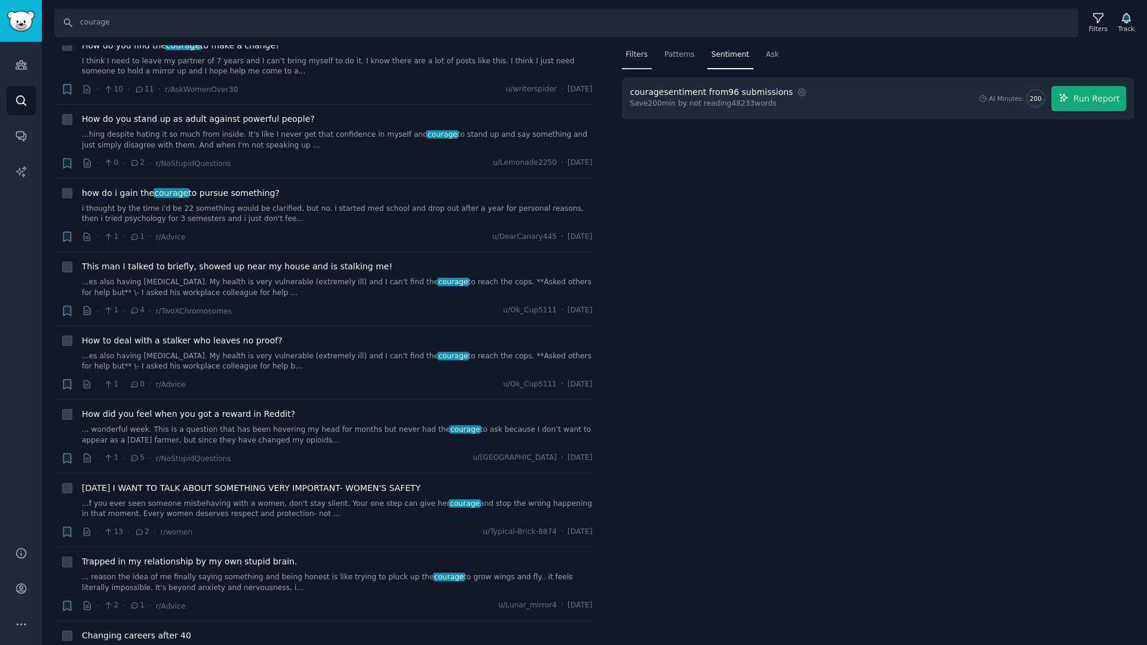
click at [646, 51] on div "Filters" at bounding box center [637, 57] width 30 height 24
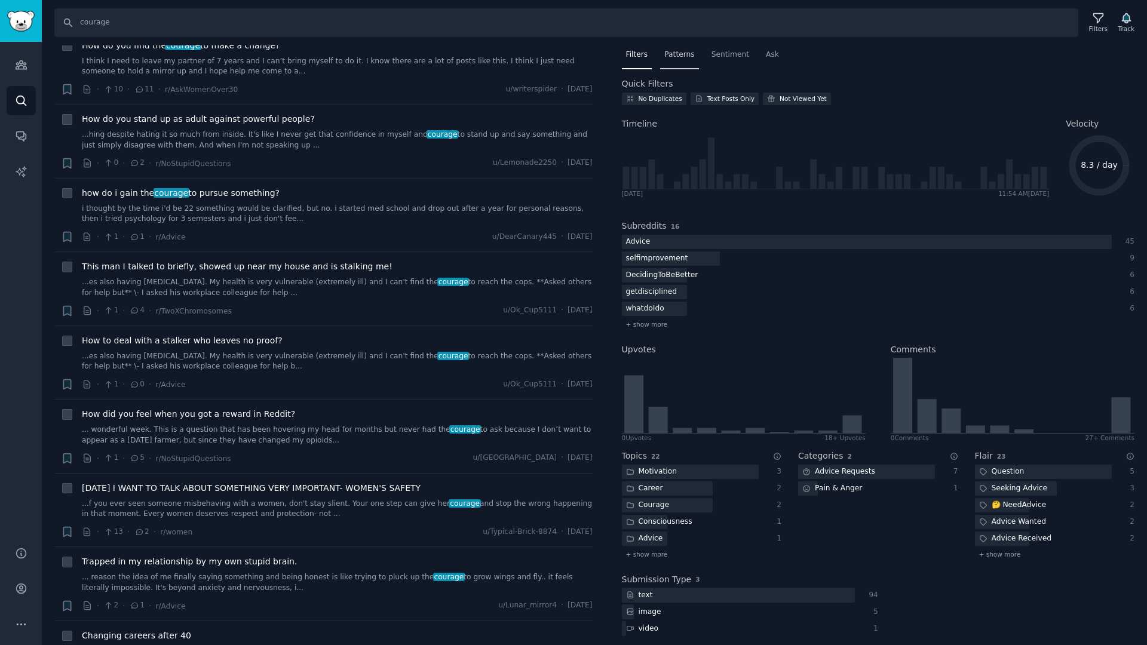
click at [674, 58] on span "Patterns" at bounding box center [679, 55] width 30 height 11
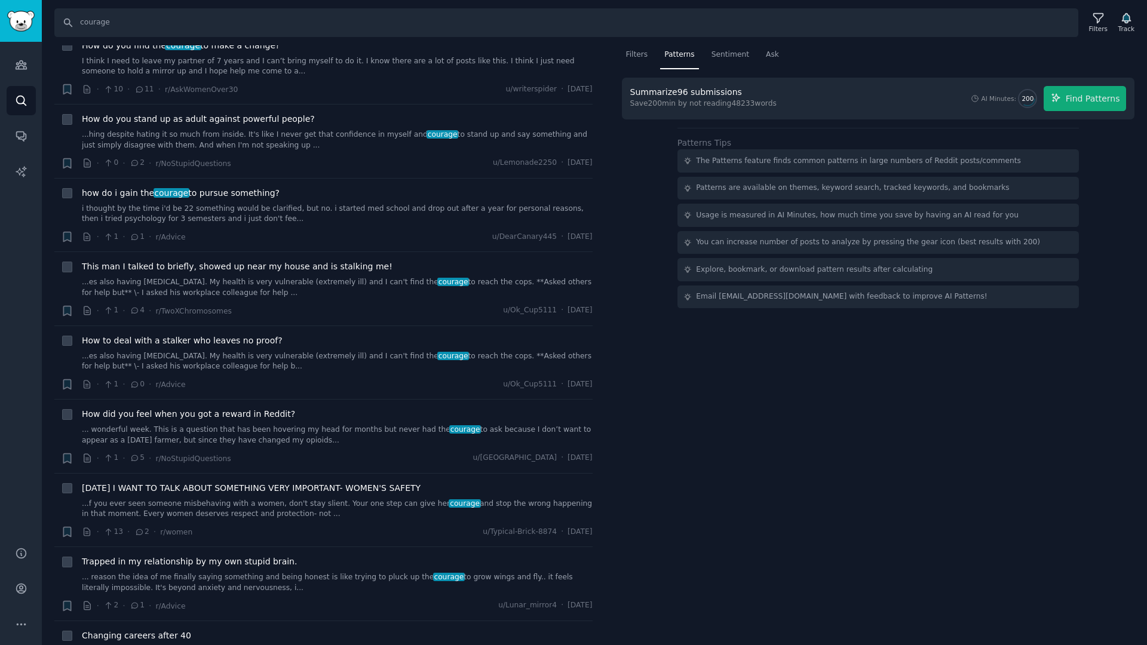
click at [841, 246] on div "You can increase number of posts to analyze by pressing the gear icon (best res…" at bounding box center [868, 242] width 344 height 11
click at [766, 100] on div "Summarize 96 submissions Save 200 min by not reading 48233 words AI Minutes: 20…" at bounding box center [878, 98] width 496 height 25
click at [733, 52] on span "Sentiment" at bounding box center [730, 55] width 38 height 11
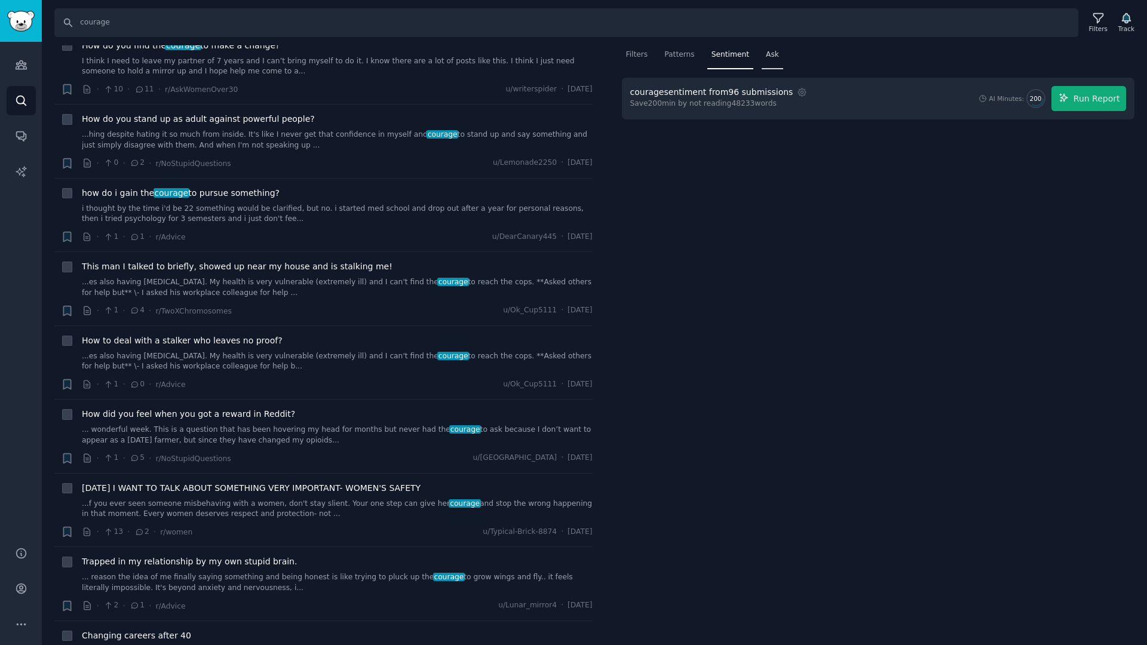
click at [766, 57] on span "Ask" at bounding box center [772, 55] width 13 height 11
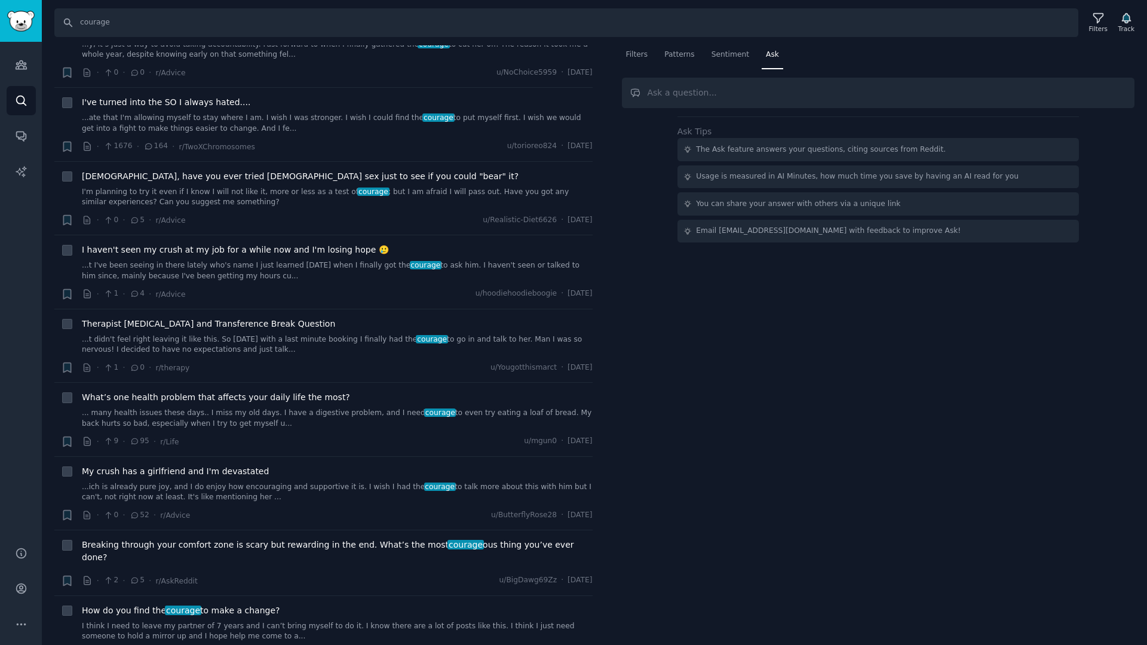
scroll to position [896, 0]
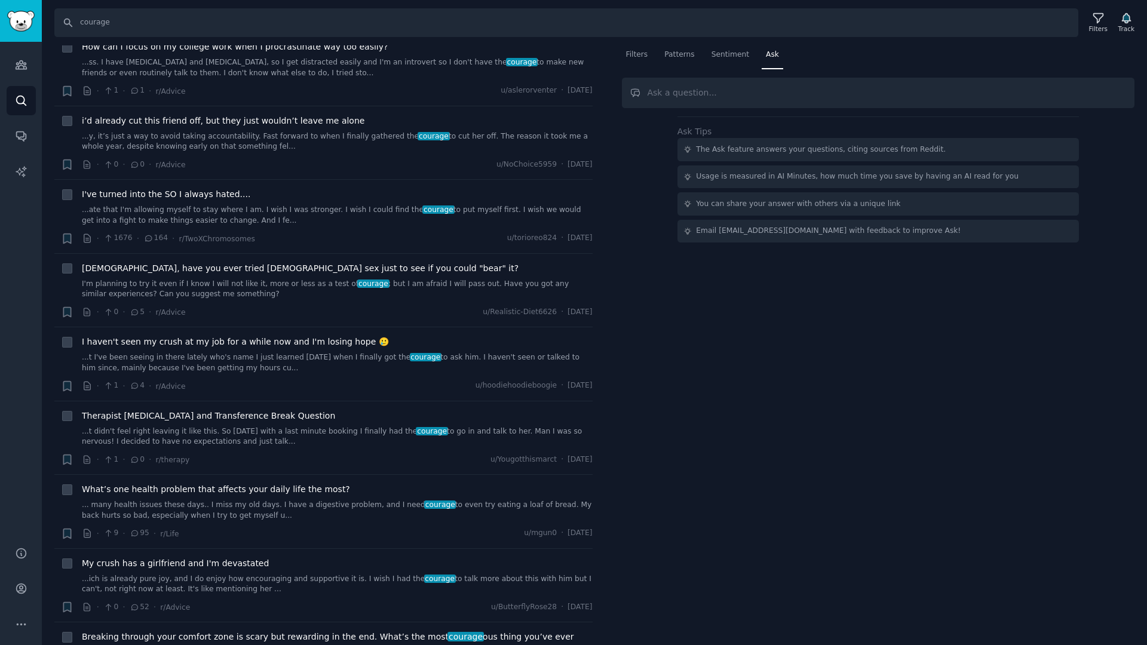
click at [951, 425] on div "Filters Patterns Sentiment Ask Ask Tips The Ask feature answers your questions,…" at bounding box center [878, 345] width 538 height 600
click at [1114, 389] on div "Filters Patterns Sentiment Ask Ask Tips The Ask feature answers your questions,…" at bounding box center [878, 345] width 538 height 600
drag, startPoint x: 42, startPoint y: 33, endPoint x: 31, endPoint y: 27, distance: 12.6
click at [42, 33] on div "Search courage Filters Track" at bounding box center [594, 18] width 1105 height 37
click at [23, 23] on img "Sidebar" at bounding box center [20, 21] width 27 height 21
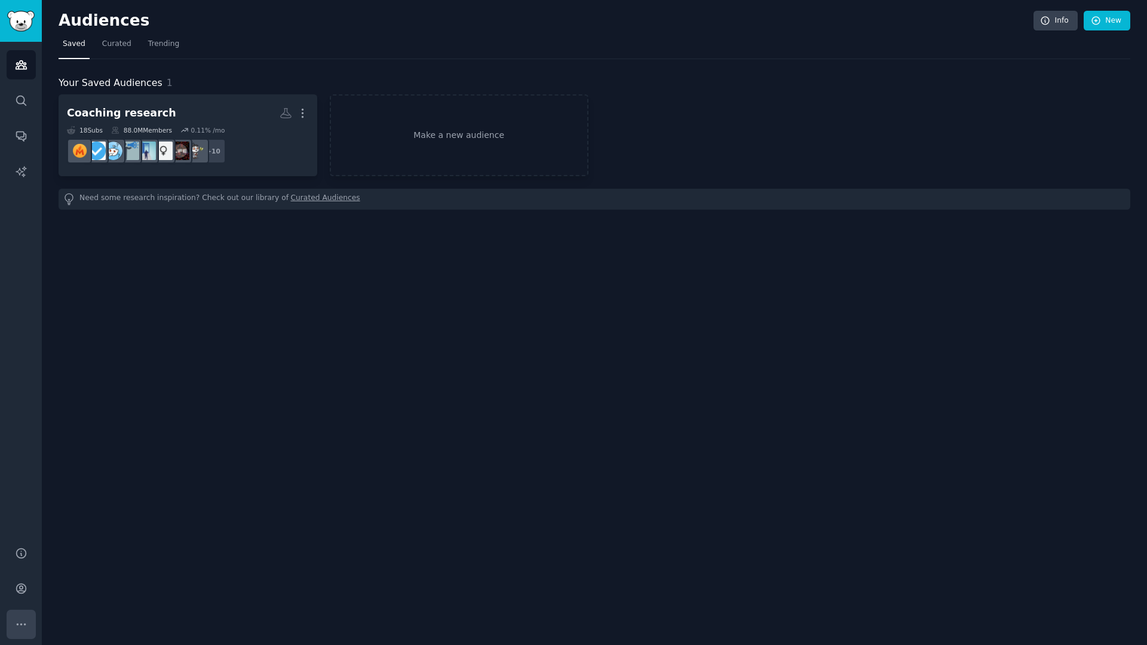
click at [19, 543] on icon "Sidebar" at bounding box center [21, 624] width 13 height 13
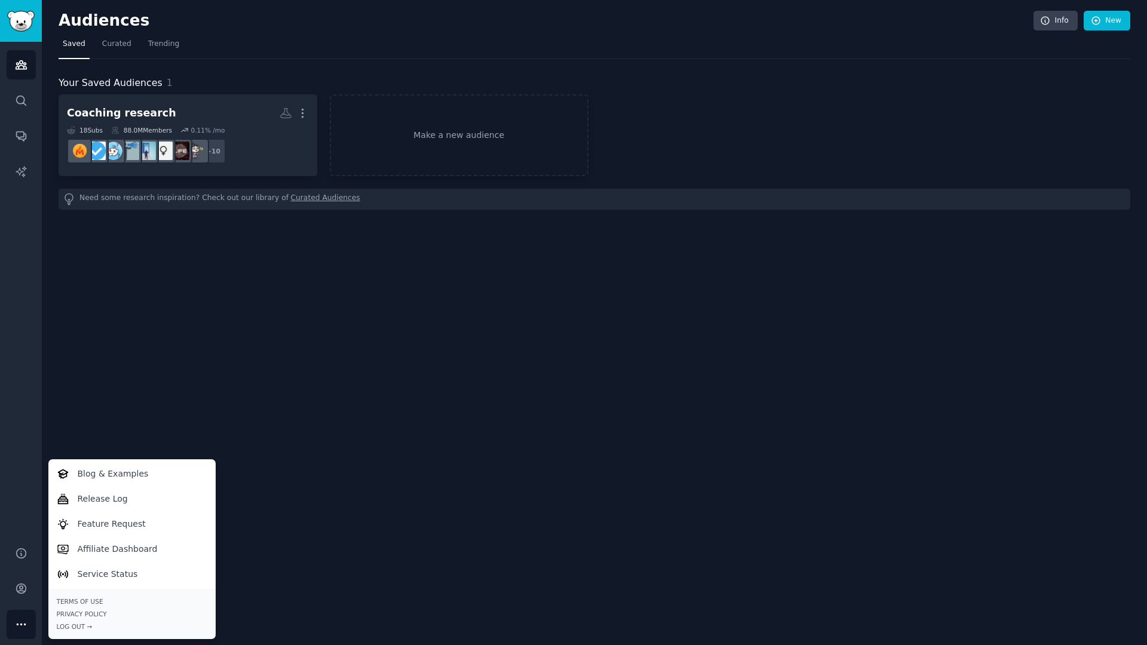
drag, startPoint x: 74, startPoint y: 624, endPoint x: 310, endPoint y: 554, distance: 246.2
click at [310, 543] on div "Audiences Info New Saved Curated Trending Your Saved Audiences 1 Coaching resea…" at bounding box center [594, 322] width 1105 height 645
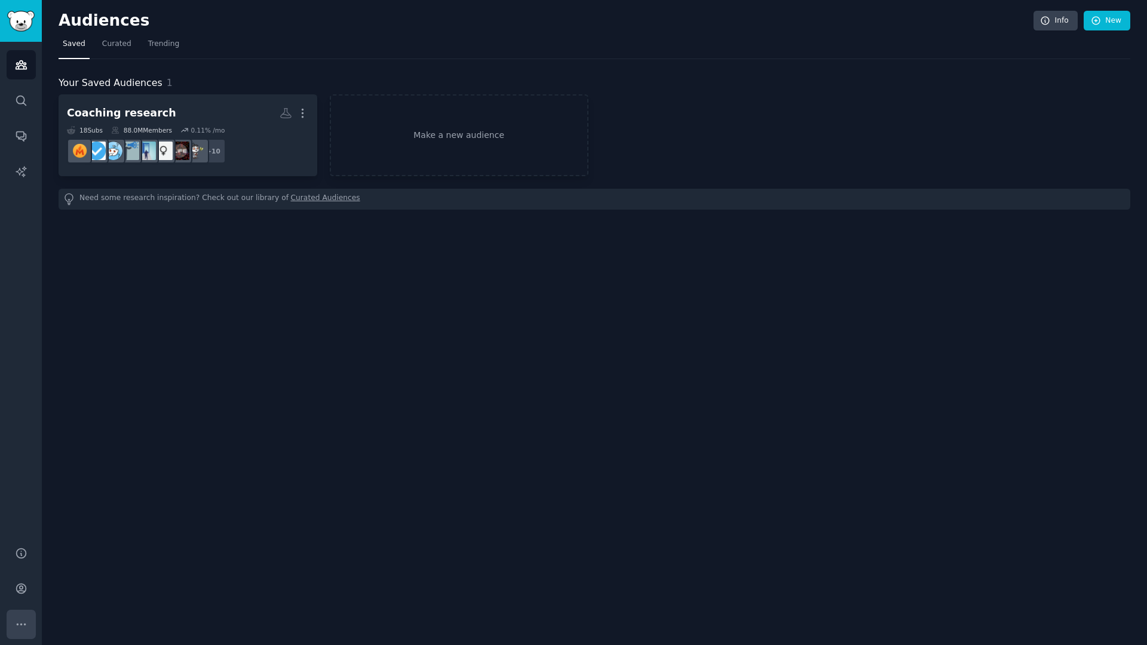
click at [21, 543] on icon "Sidebar" at bounding box center [21, 624] width 13 height 13
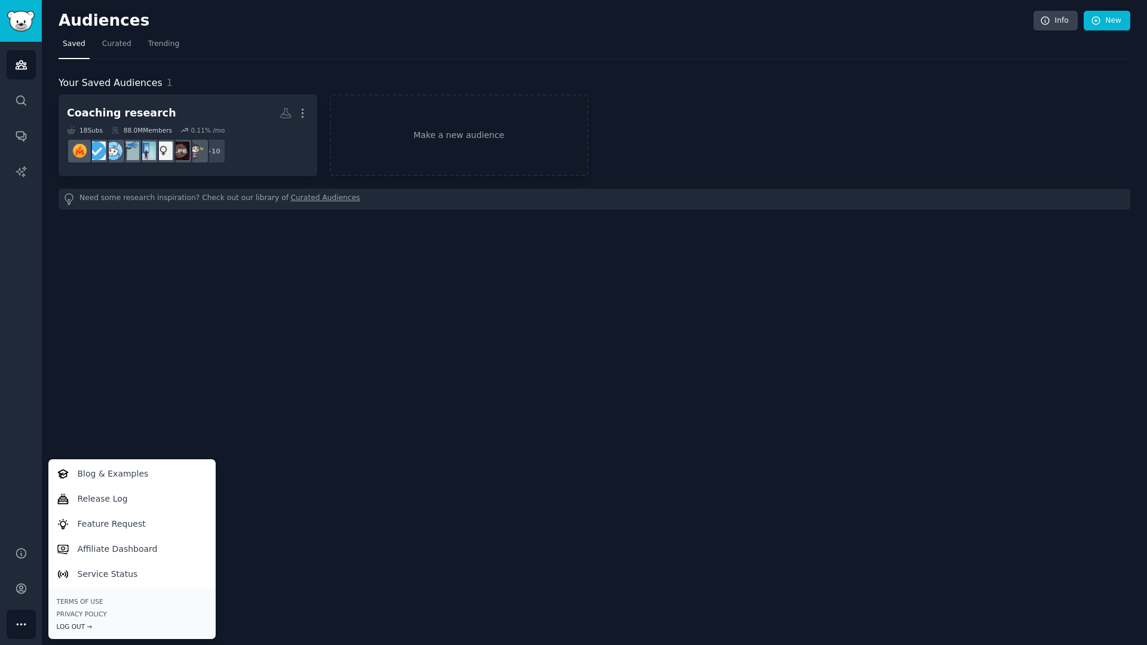
click at [70, 543] on div "Log Out →" at bounding box center [132, 626] width 150 height 8
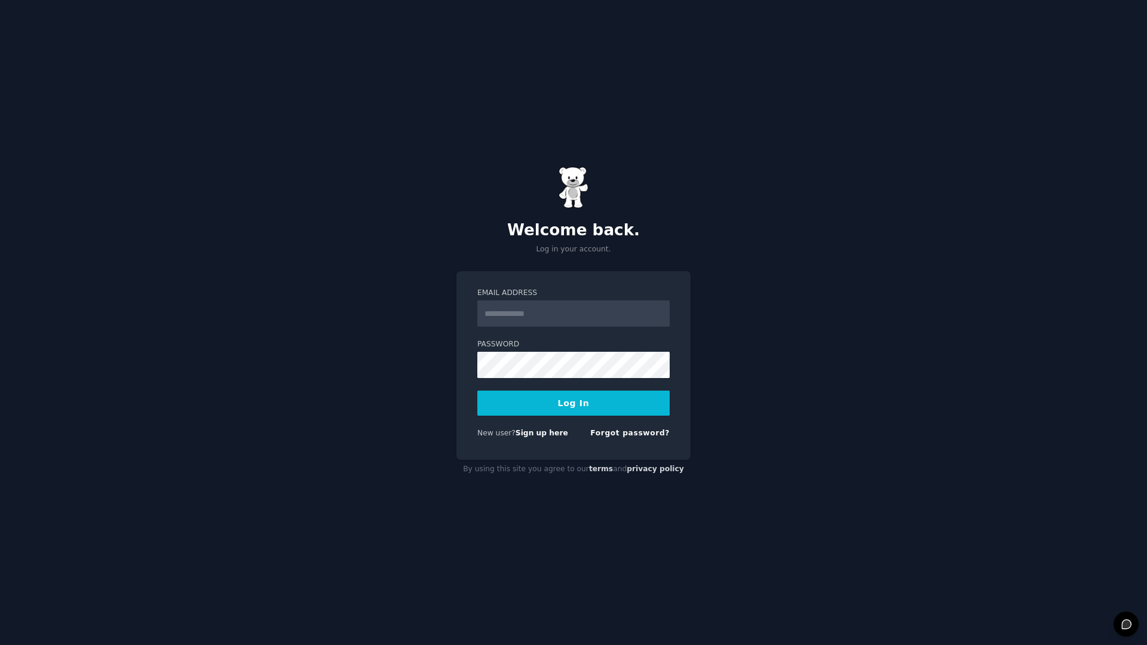
click at [222, 309] on div "Welcome back. Log in your account. Email Address Password Log In New user? Sign…" at bounding box center [573, 322] width 1147 height 645
click at [223, 309] on div "Welcome back. Log in your account. Email Address Password Log In New user? Sign…" at bounding box center [573, 322] width 1147 height 645
click at [613, 19] on div "Welcome back. Log in your account. Email Address Password Log In New user? Sign…" at bounding box center [573, 322] width 1147 height 645
click at [689, 42] on div "Welcome back. Log in your account. Email Address Password Log In New user? Sign…" at bounding box center [573, 322] width 1147 height 645
drag, startPoint x: 691, startPoint y: 50, endPoint x: 631, endPoint y: 149, distance: 116.0
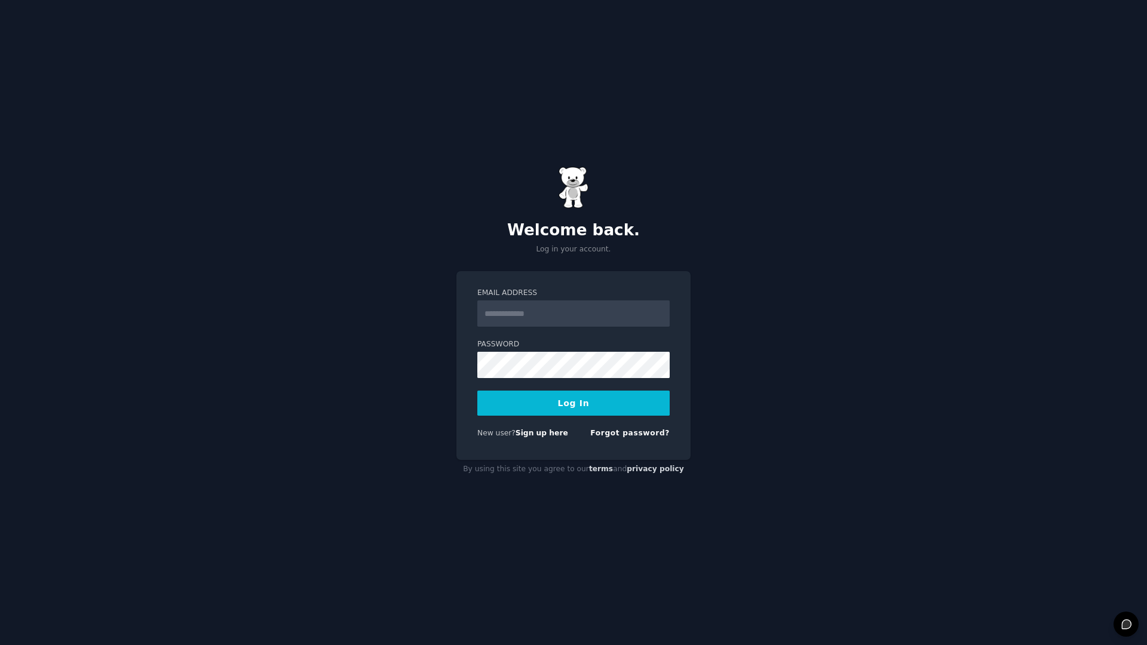
click at [631, 149] on div "Welcome back. Log in your account. Email Address Password Log In New user? Sign…" at bounding box center [573, 322] width 1147 height 645
click at [632, 148] on div "Welcome back. Log in your account. Email Address Password Log In New user? Sign…" at bounding box center [573, 322] width 1147 height 645
drag, startPoint x: 633, startPoint y: 146, endPoint x: 211, endPoint y: 137, distance: 422.3
click at [211, 137] on div "Welcome back. Log in your account. Email Address Password Log In New user? Sign…" at bounding box center [573, 322] width 1147 height 645
click at [879, 269] on div "Welcome back. Log in your account. Email Address Password Log In New user? Sign…" at bounding box center [573, 322] width 1147 height 645
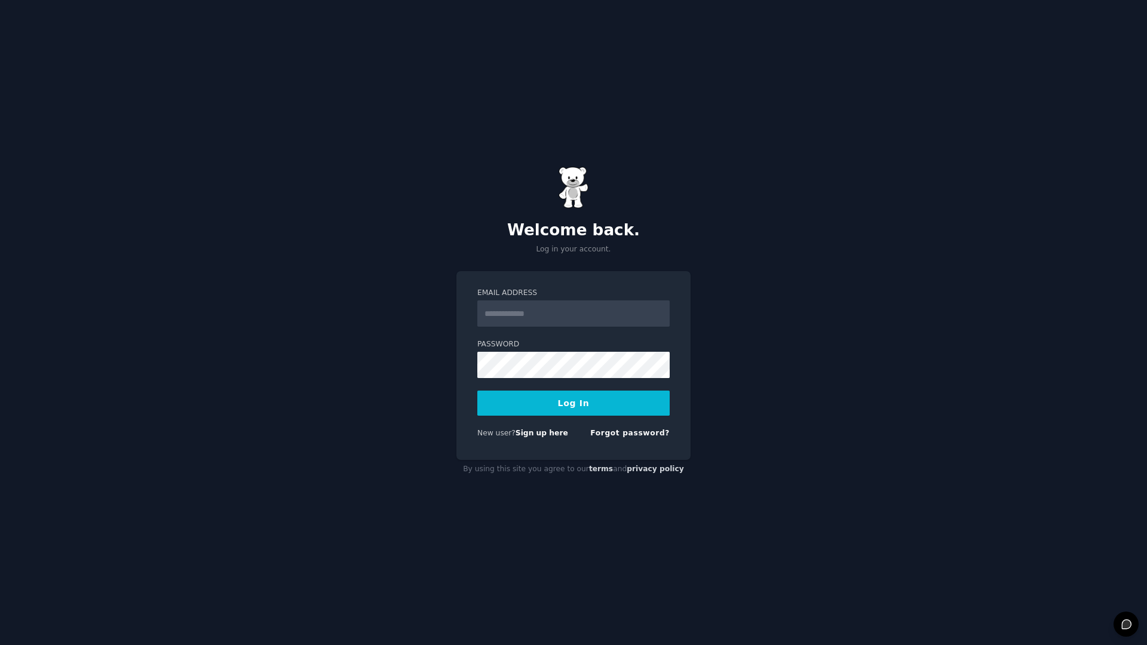
drag, startPoint x: 874, startPoint y: 271, endPoint x: 868, endPoint y: 272, distance: 6.0
click at [874, 272] on div "Welcome back. Log in your account. Email Address Password Log In New user? Sign…" at bounding box center [573, 322] width 1147 height 645
drag, startPoint x: 863, startPoint y: 274, endPoint x: 850, endPoint y: 284, distance: 16.1
drag, startPoint x: 847, startPoint y: 284, endPoint x: 733, endPoint y: 286, distance: 114.1
click at [734, 289] on div "Welcome back. Log in your account. Email Address Password Log In New user? Sign…" at bounding box center [573, 322] width 1147 height 645
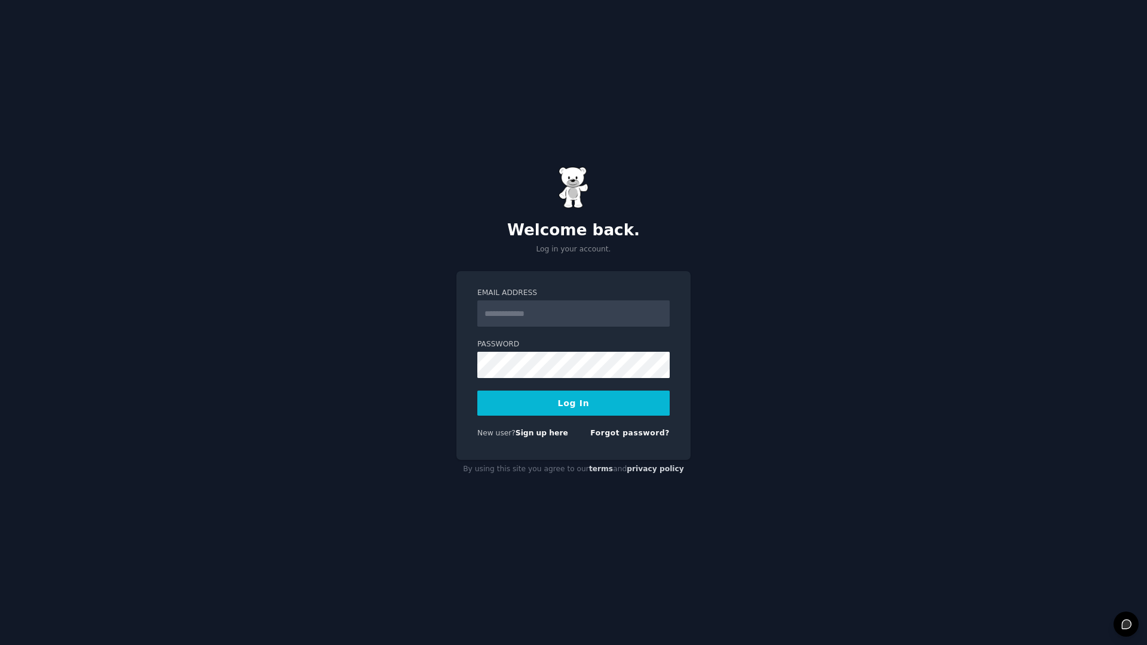
click at [728, 294] on div "Welcome back. Log in your account. Email Address Password Log In New user? Sign…" at bounding box center [573, 322] width 1147 height 645
click at [730, 319] on div "Welcome back. Log in your account. Email Address Password Log In New user? Sign…" at bounding box center [573, 322] width 1147 height 645
click at [991, 618] on div "Welcome back. Log in your account. Email Address Password Log In New user? Sign…" at bounding box center [573, 322] width 1147 height 645
drag, startPoint x: 898, startPoint y: 606, endPoint x: 898, endPoint y: 591, distance: 14.9
drag, startPoint x: 897, startPoint y: 589, endPoint x: 861, endPoint y: 584, distance: 36.2
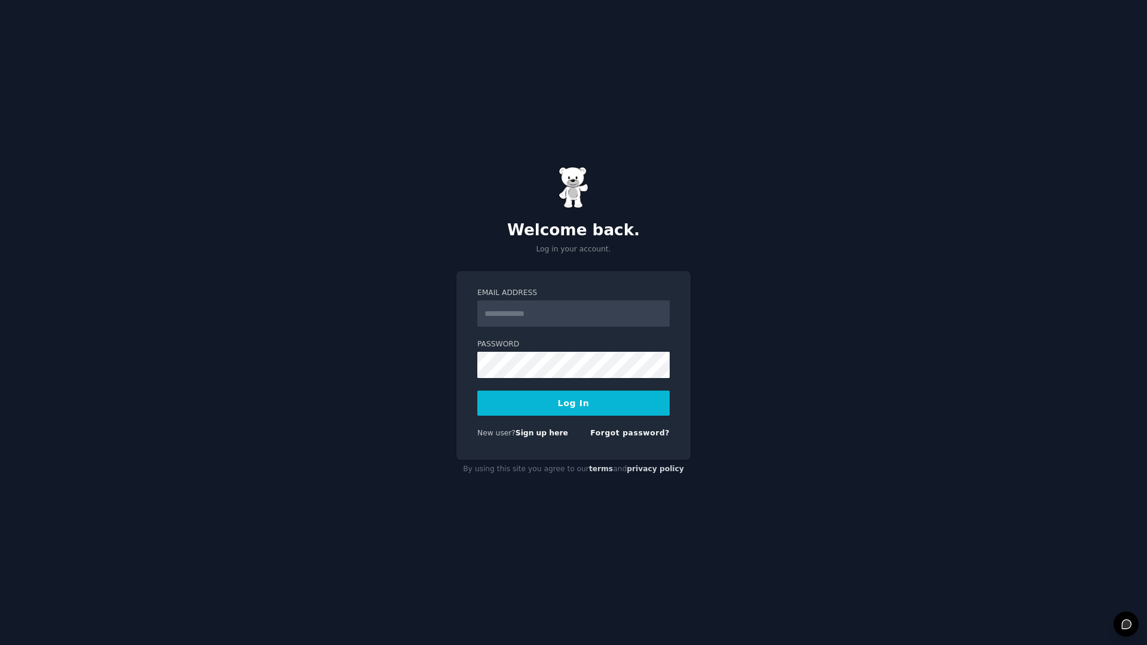
drag, startPoint x: 861, startPoint y: 584, endPoint x: 723, endPoint y: 477, distance: 175.4
